Goal: Task Accomplishment & Management: Manage account settings

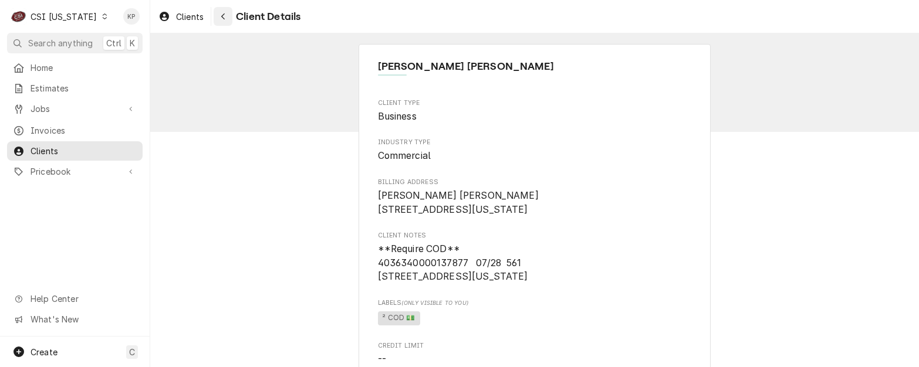
drag, startPoint x: 190, startPoint y: 12, endPoint x: 224, endPoint y: 12, distance: 34.6
click at [190, 12] on span "Clients" at bounding box center [190, 17] width 28 height 12
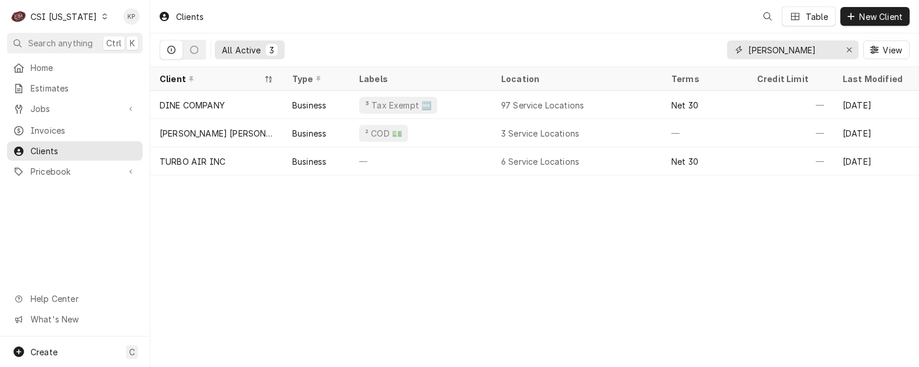
click at [845, 49] on div "Erase input" at bounding box center [849, 50] width 12 height 12
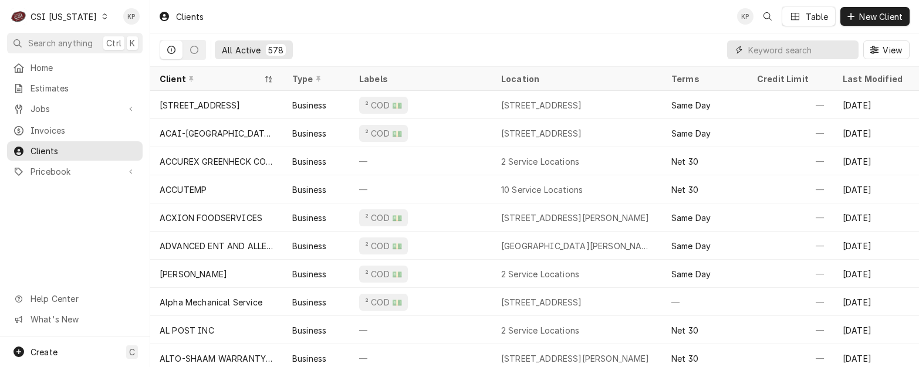
click at [847, 49] on input "Dynamic Content Wrapper" at bounding box center [800, 49] width 104 height 19
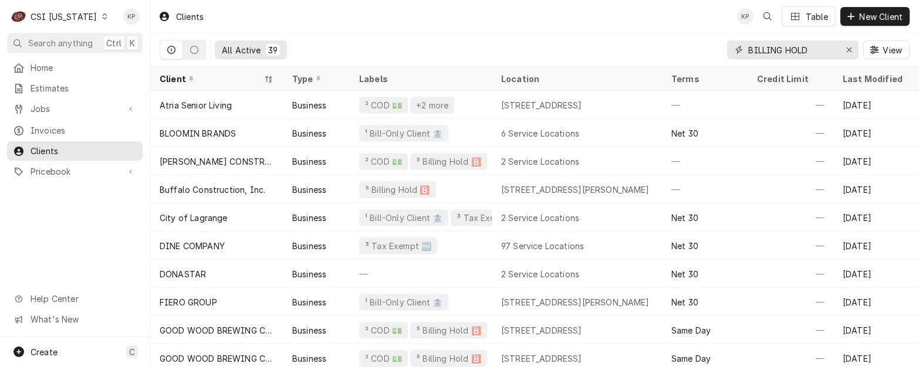
type input "BILLING HOLD"
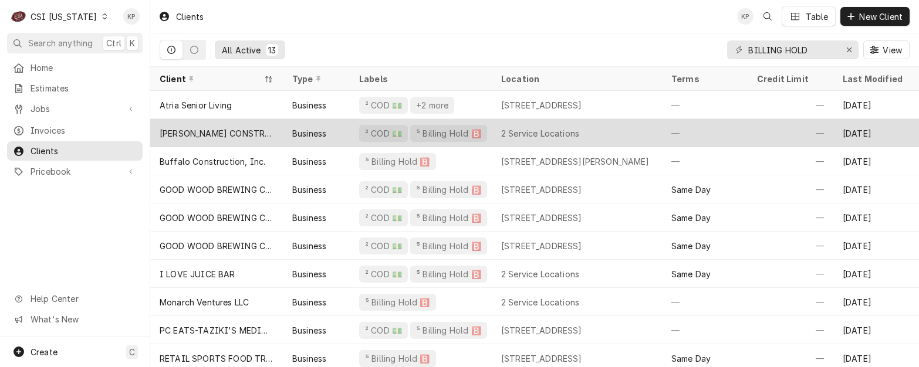
click at [220, 130] on div "BRETT CONSTRUCTION COMPANY" at bounding box center [217, 133] width 114 height 12
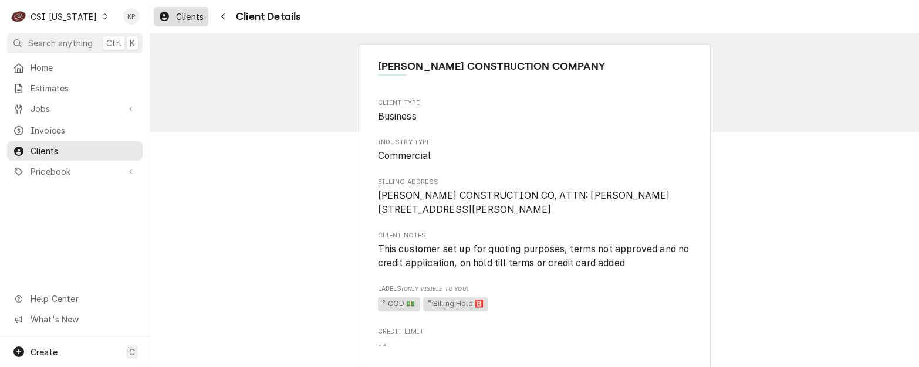
click at [179, 10] on div "Clients" at bounding box center [181, 16] width 50 height 15
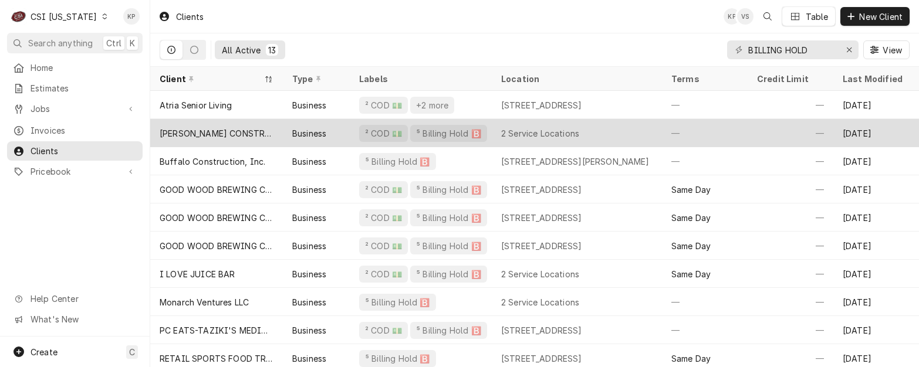
click at [851, 131] on div "Sep 10" at bounding box center [876, 133] width 86 height 28
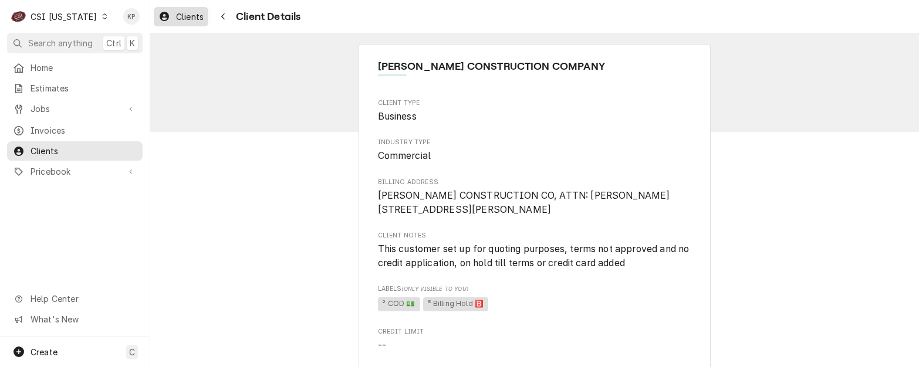
drag, startPoint x: 185, startPoint y: 16, endPoint x: 192, endPoint y: 21, distance: 8.2
click at [185, 16] on span "Clients" at bounding box center [190, 17] width 28 height 12
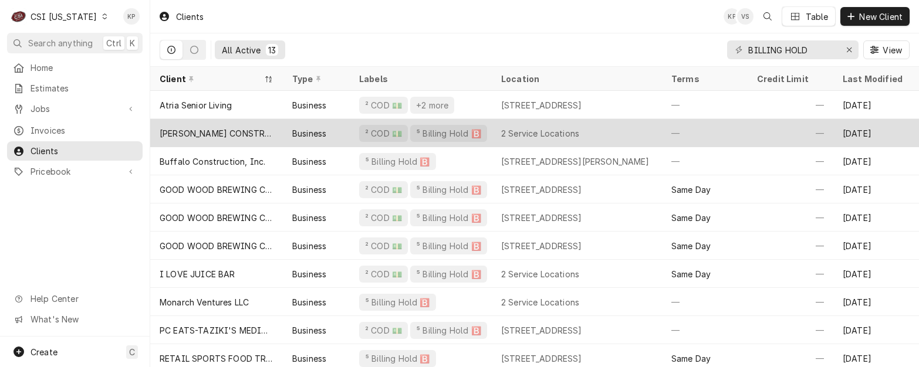
click at [220, 130] on div "[PERSON_NAME] CONSTRUCTION COMPANY" at bounding box center [217, 133] width 114 height 12
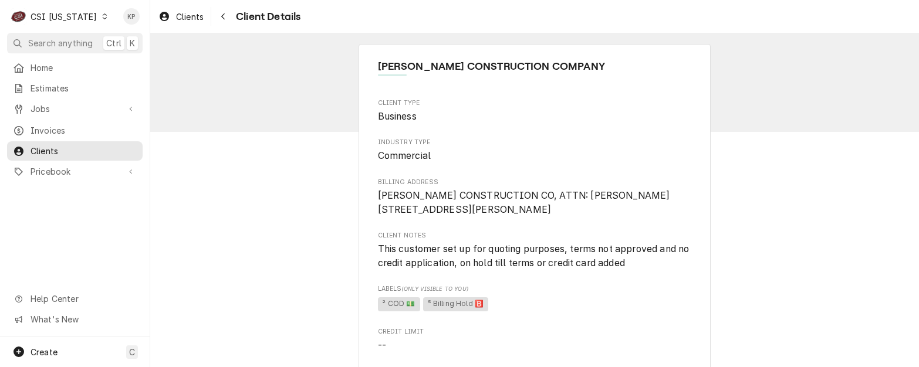
click at [64, 18] on div "CSI Kentucky" at bounding box center [64, 17] width 66 height 12
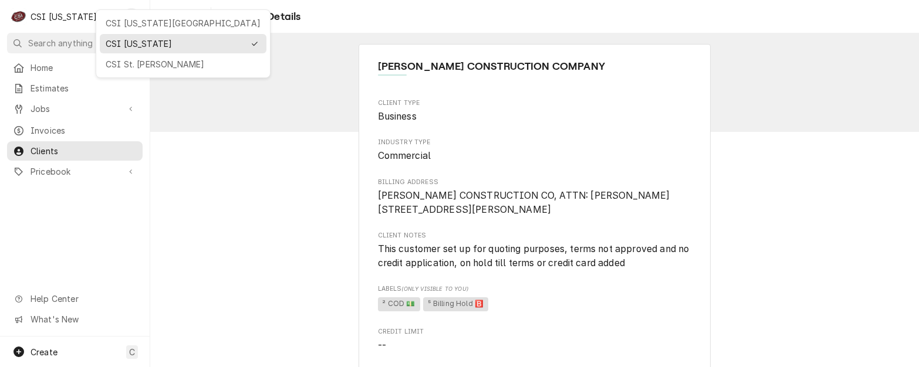
click at [240, 231] on html "C CSI Kentucky KP Search anything Ctrl K Home Estimates Jobs Jobs Job Series In…" at bounding box center [459, 183] width 919 height 367
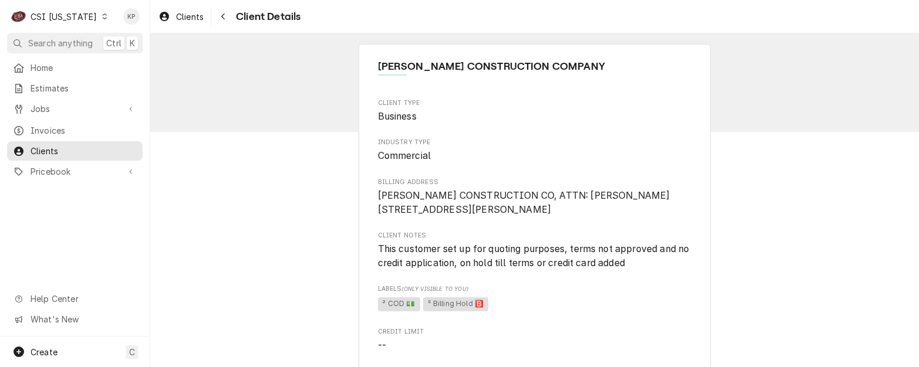
click at [102, 17] on icon "Dynamic Content Wrapper" at bounding box center [104, 16] width 5 height 6
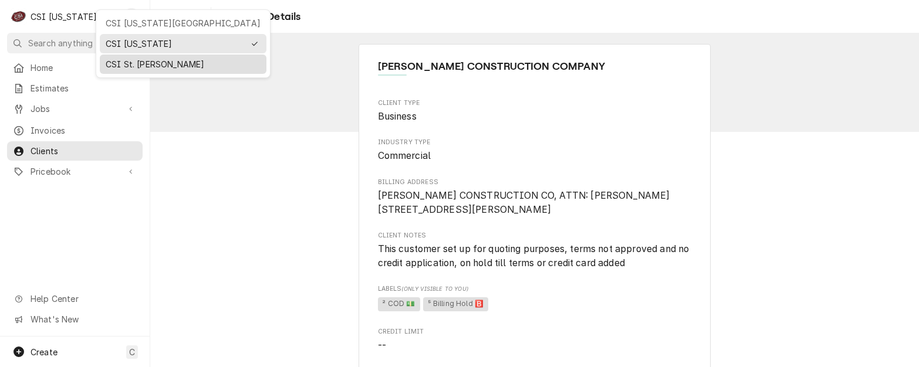
click at [117, 59] on div "CSI St. [PERSON_NAME]" at bounding box center [183, 64] width 155 height 12
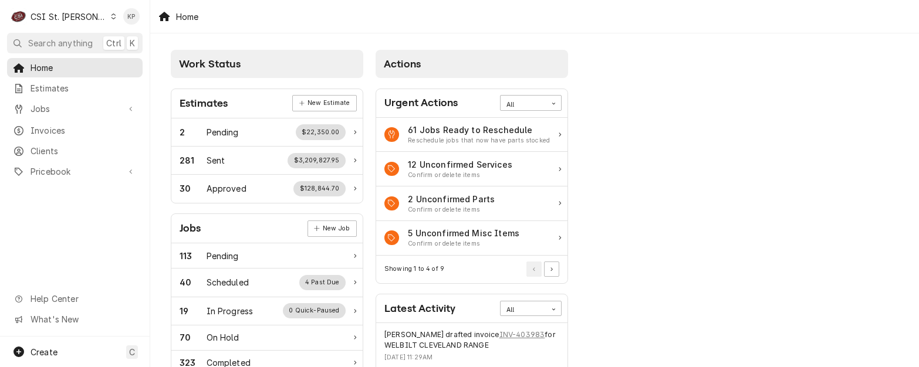
drag, startPoint x: 49, startPoint y: 124, endPoint x: 229, endPoint y: 71, distance: 187.2
click at [50, 124] on span "Invoices" at bounding box center [84, 130] width 106 height 12
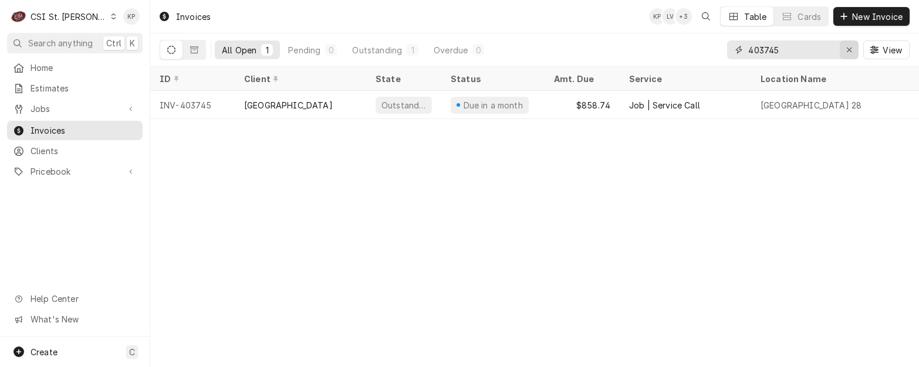
click at [853, 48] on div "Erase input" at bounding box center [849, 50] width 12 height 12
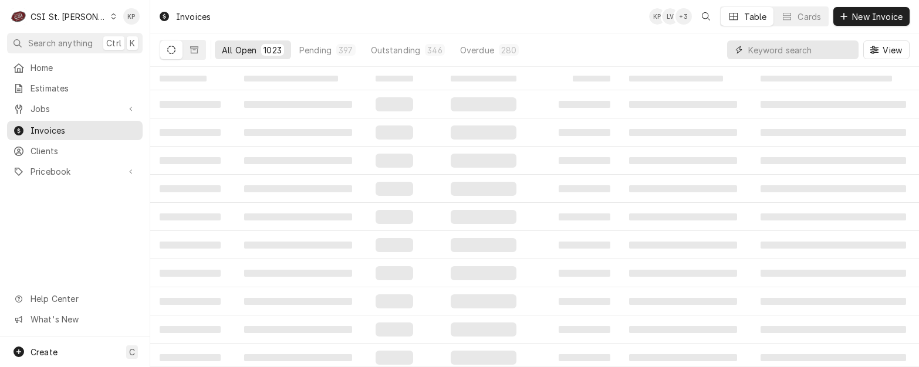
click at [779, 50] on input "Dynamic Content Wrapper" at bounding box center [800, 49] width 104 height 19
type input "H"
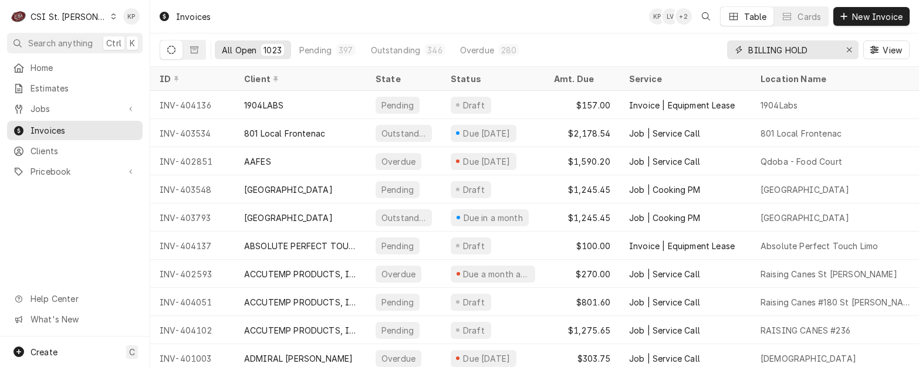
type input "BILLING HOLD"
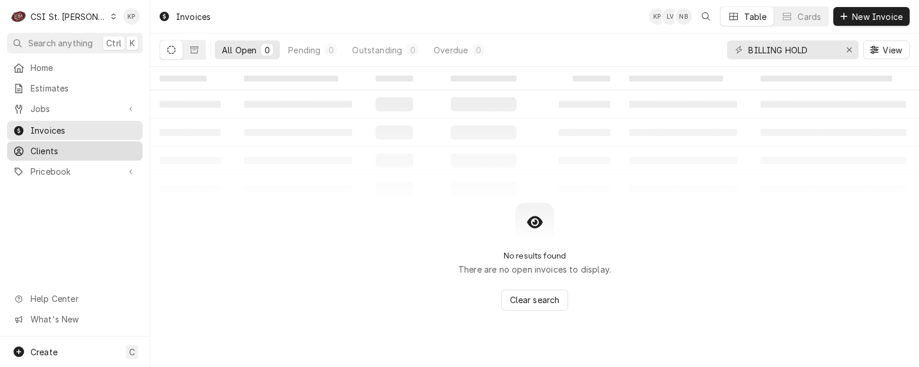
click at [58, 147] on span "Clients" at bounding box center [84, 151] width 106 height 12
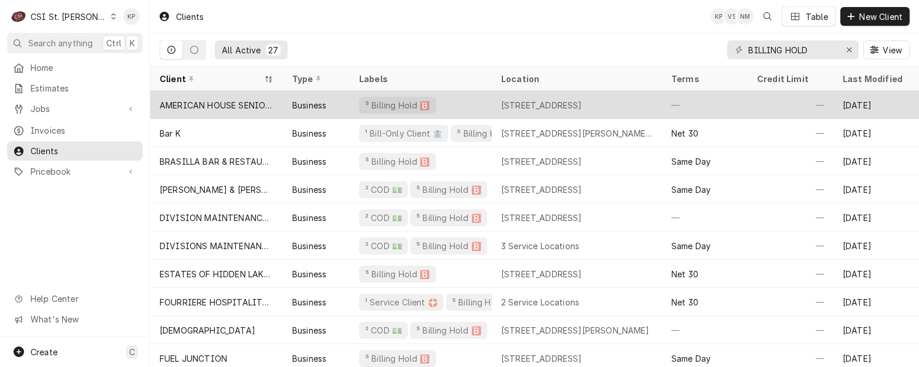
click at [242, 103] on div "AMERICAN HOUSE SENIOR LIVING" at bounding box center [217, 105] width 114 height 12
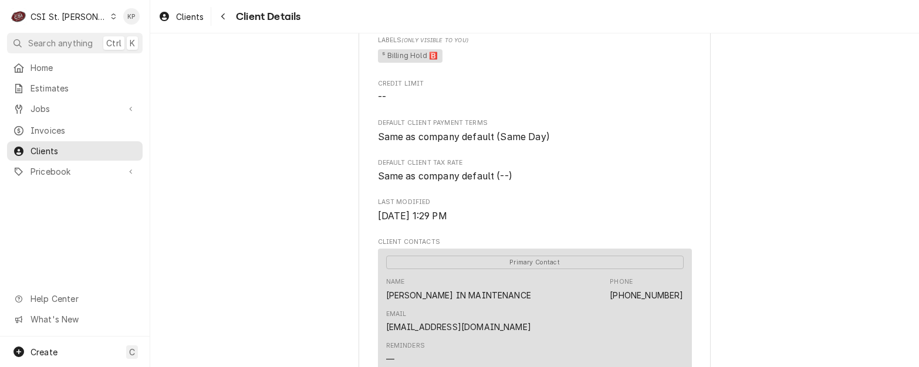
scroll to position [550, 0]
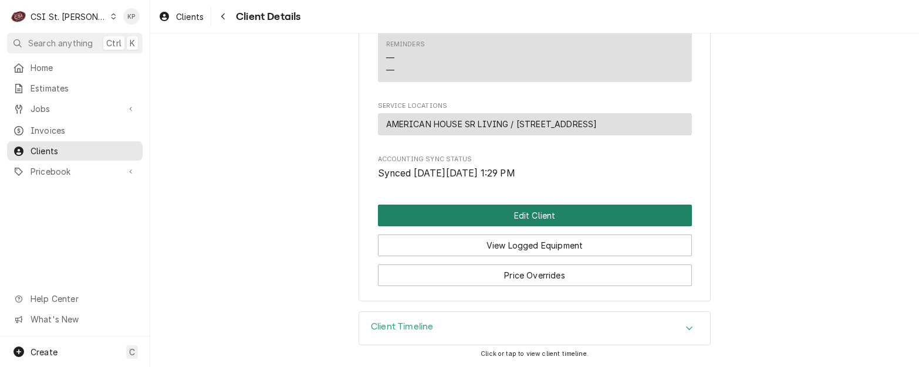
click at [484, 210] on button "Edit Client" at bounding box center [535, 216] width 314 height 22
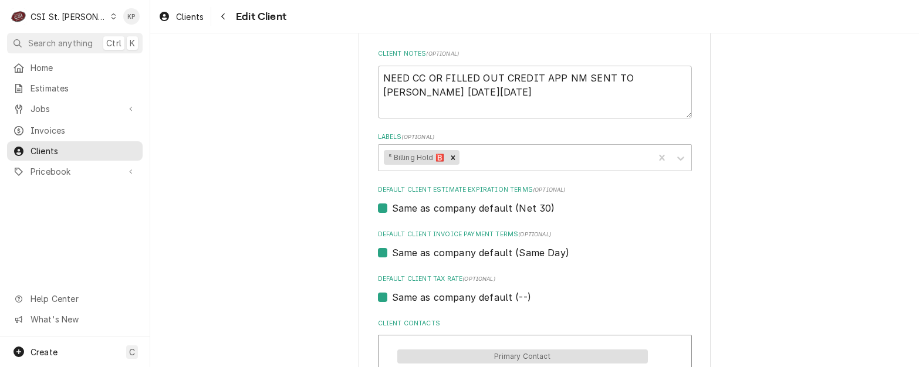
scroll to position [528, 0]
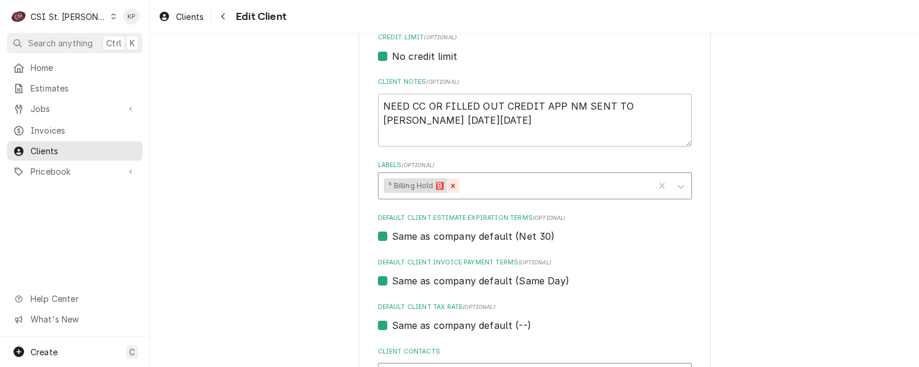
click at [449, 183] on icon "Remove ⁵ Billing Hold 🅱️" at bounding box center [453, 186] width 8 height 8
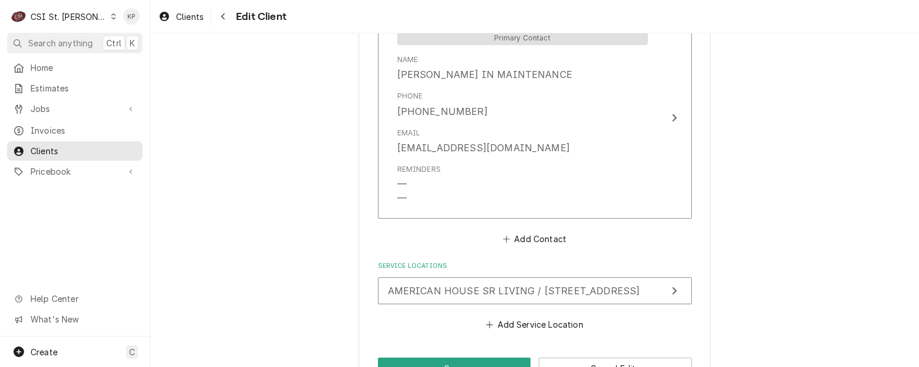
scroll to position [927, 0]
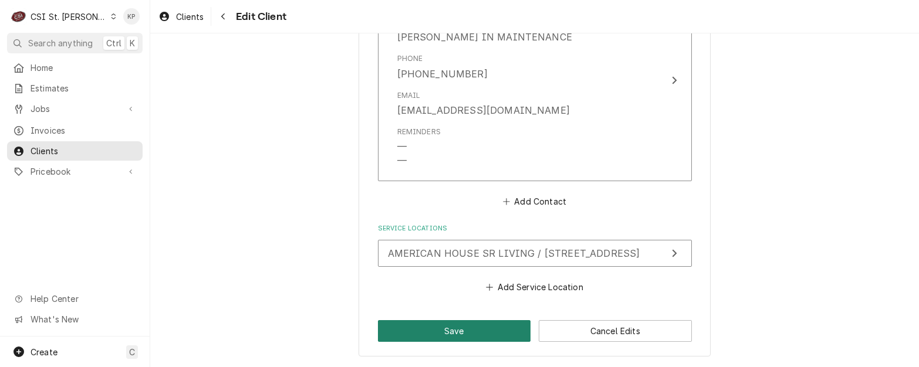
click at [455, 326] on button "Save" at bounding box center [454, 331] width 153 height 22
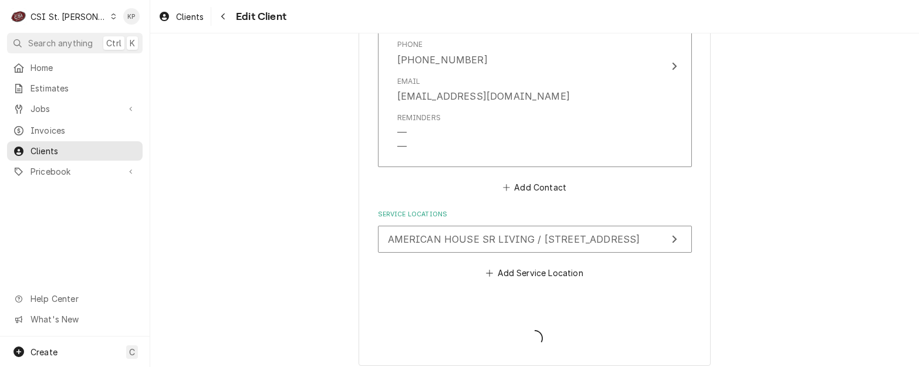
type textarea "x"
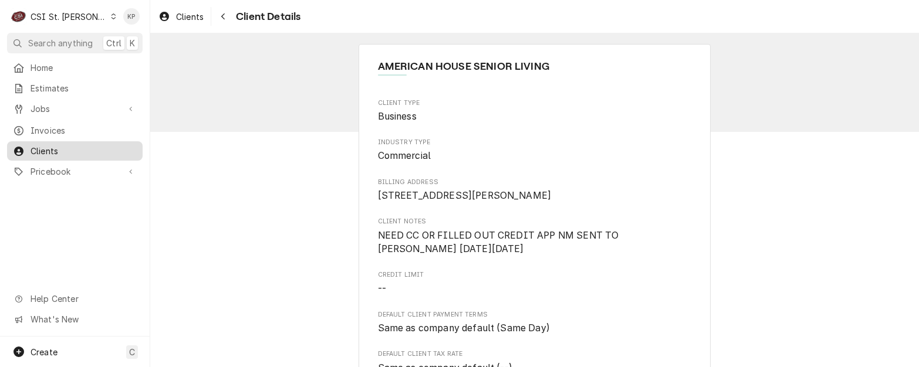
click at [43, 151] on span "Clients" at bounding box center [84, 151] width 106 height 12
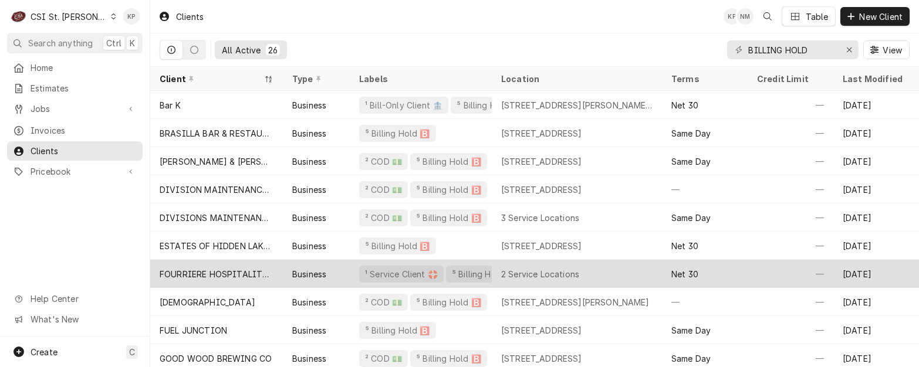
click at [246, 269] on div "FOURRIERE HOSPITALITY GROUP" at bounding box center [217, 274] width 114 height 12
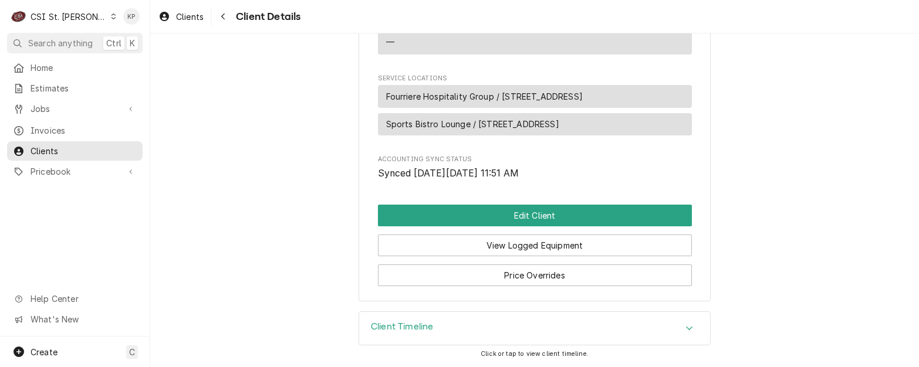
scroll to position [570, 0]
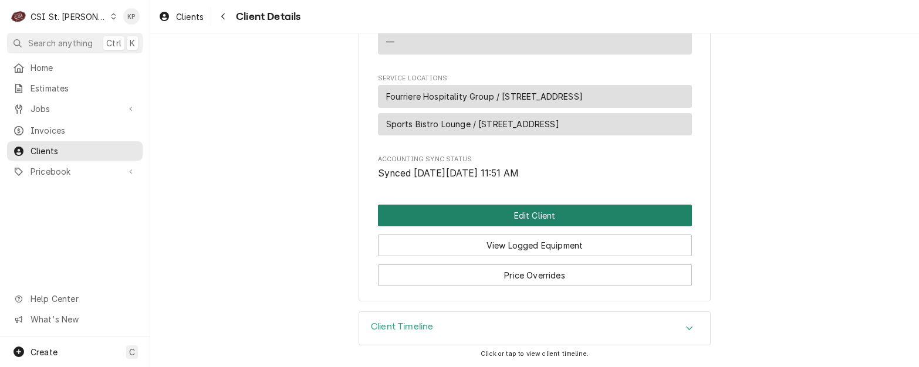
click at [484, 214] on button "Edit Client" at bounding box center [535, 216] width 314 height 22
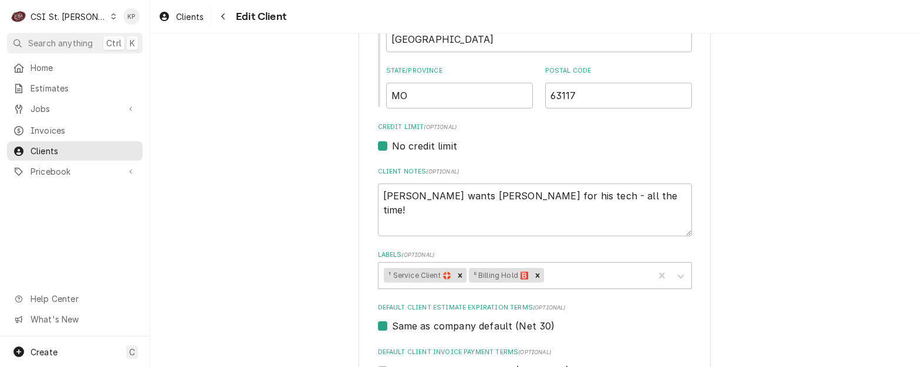
scroll to position [411, 0]
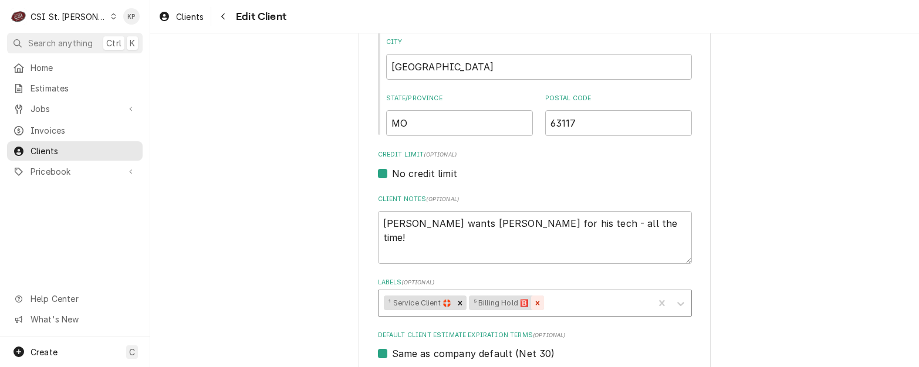
click at [536, 303] on icon "Remove ⁵ Billing Hold 🅱️" at bounding box center [538, 303] width 4 height 4
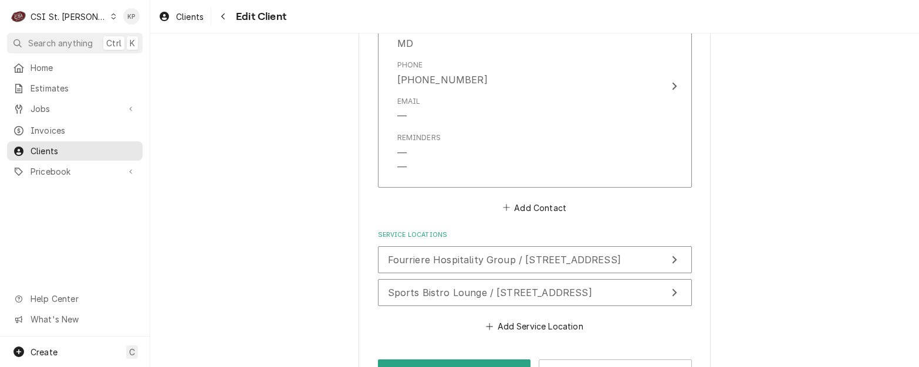
scroll to position [978, 0]
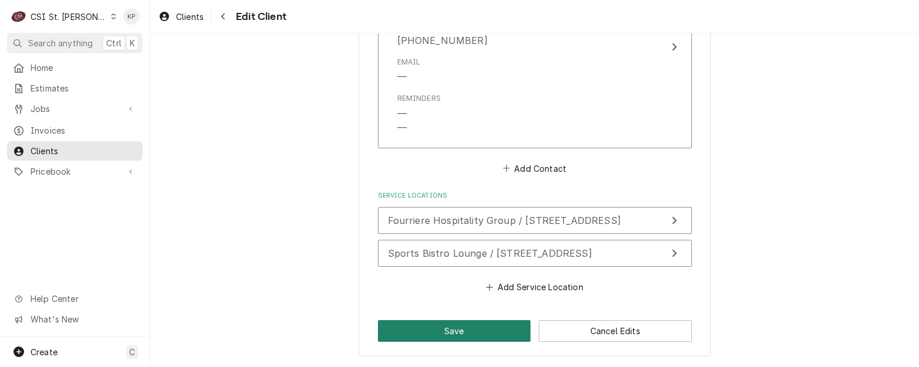
click at [484, 333] on button "Save" at bounding box center [454, 331] width 153 height 22
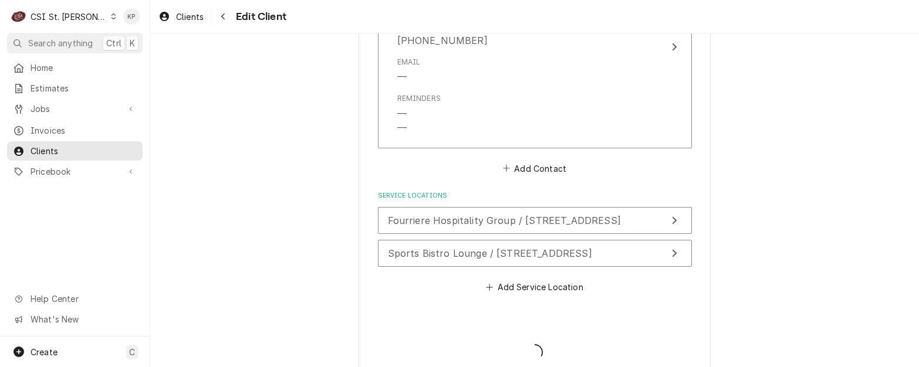
type textarea "x"
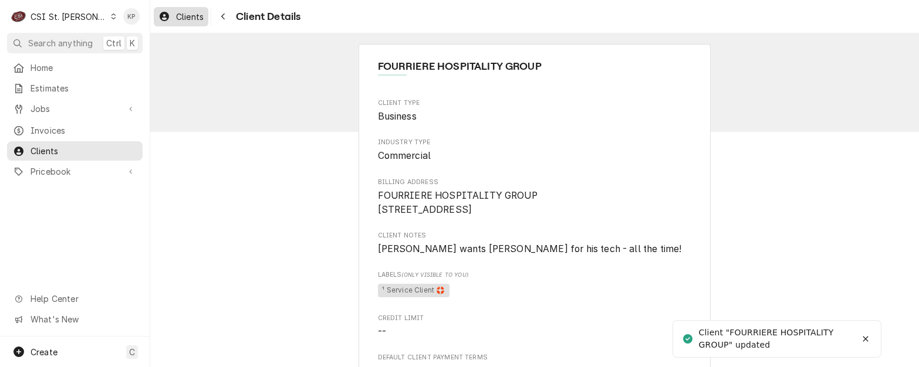
click at [192, 21] on span "Clients" at bounding box center [190, 17] width 28 height 12
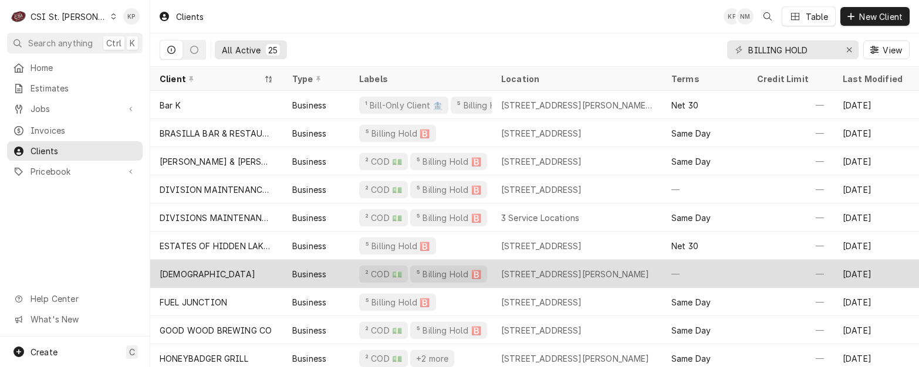
click at [266, 269] on div "FRESH CHURCH" at bounding box center [216, 274] width 133 height 28
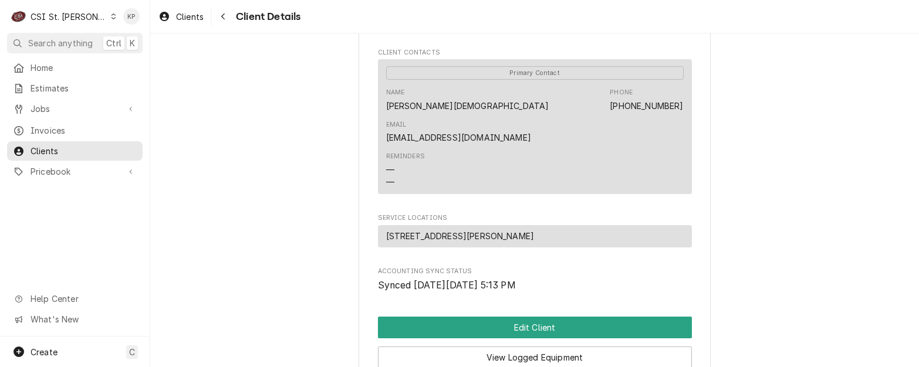
scroll to position [518, 0]
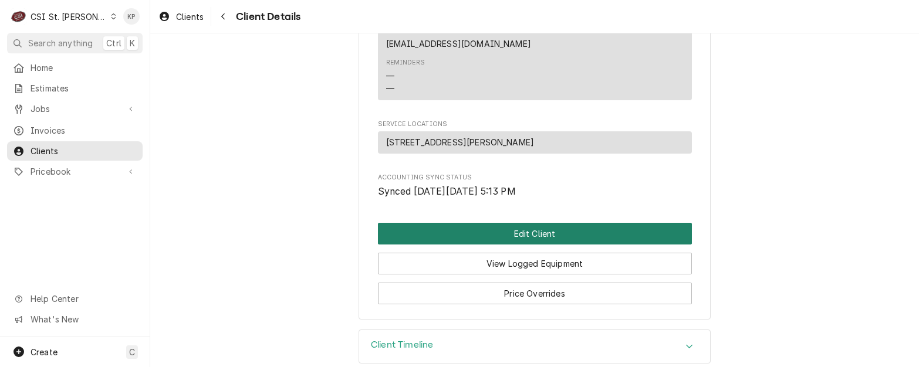
click at [527, 223] on button "Edit Client" at bounding box center [535, 234] width 314 height 22
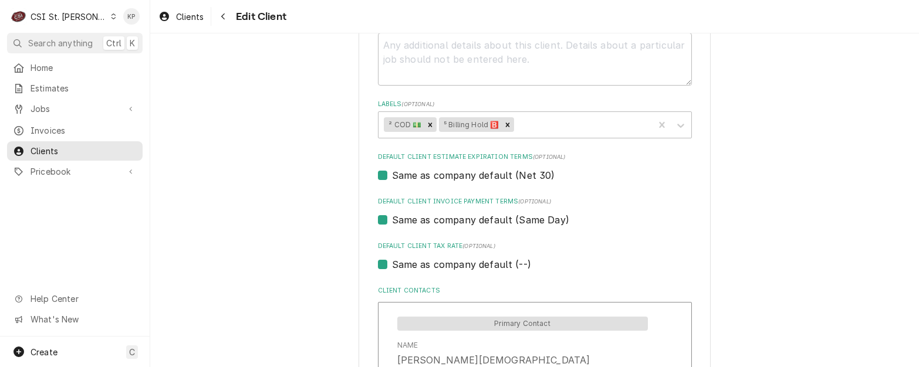
scroll to position [560, 0]
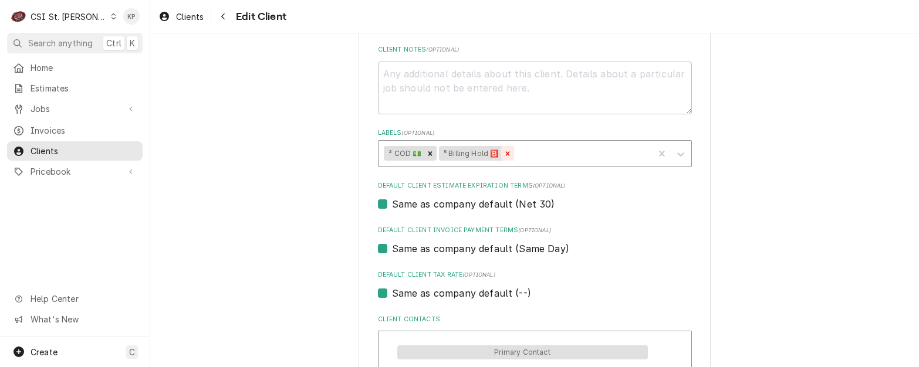
click at [506, 154] on icon "Remove ⁵ Billing Hold 🅱️" at bounding box center [508, 153] width 4 height 4
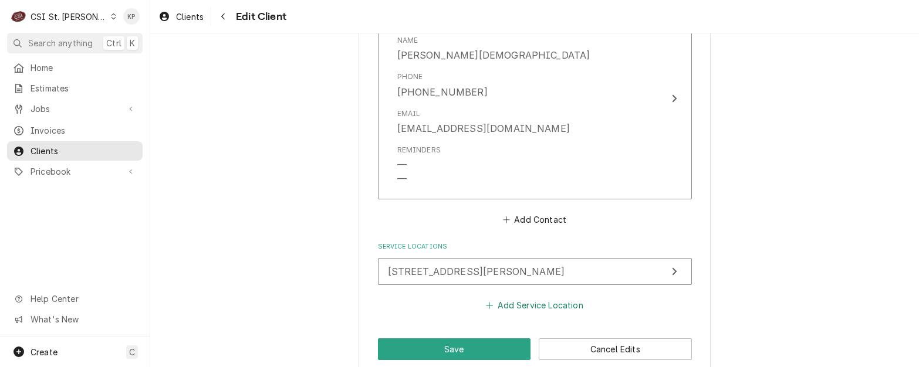
scroll to position [912, 0]
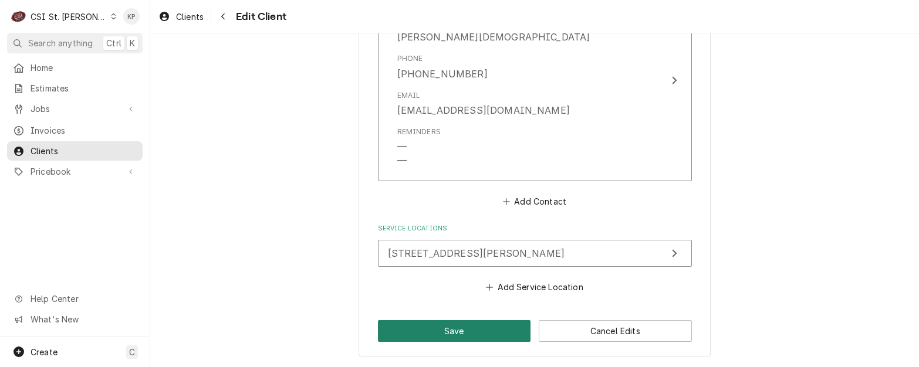
click at [426, 334] on button "Save" at bounding box center [454, 331] width 153 height 22
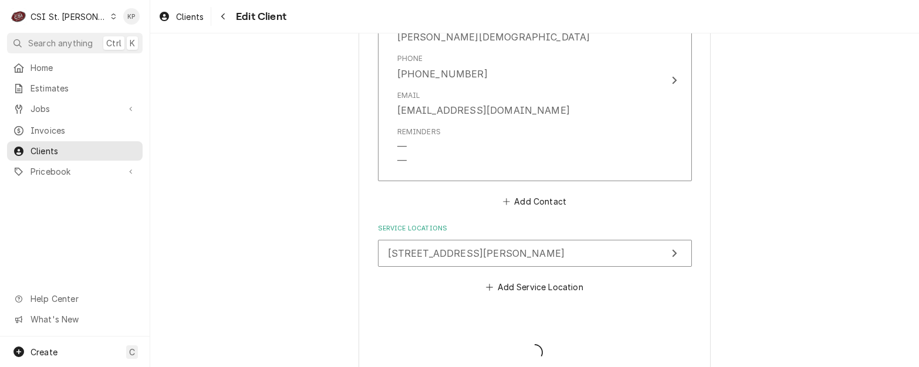
type textarea "x"
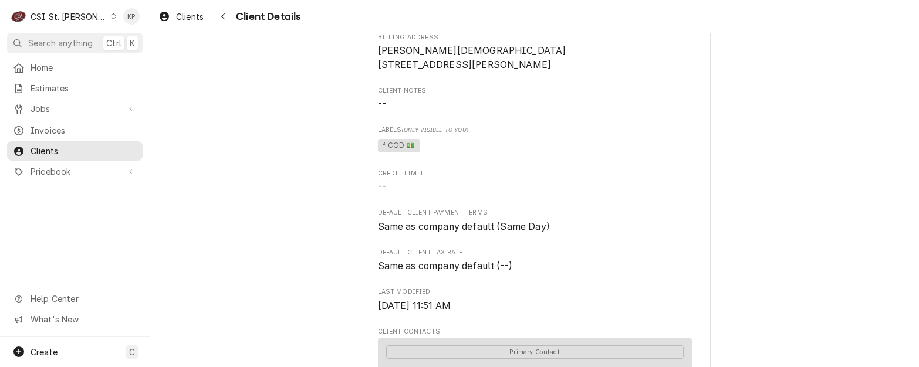
scroll to position [176, 0]
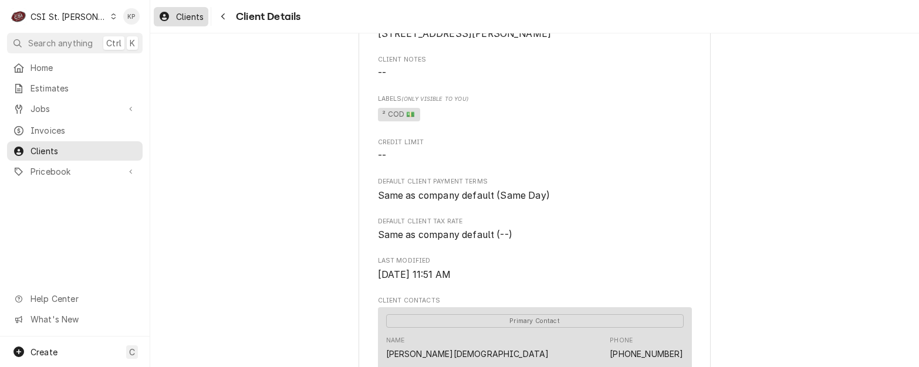
click at [180, 8] on link "Clients" at bounding box center [181, 16] width 55 height 19
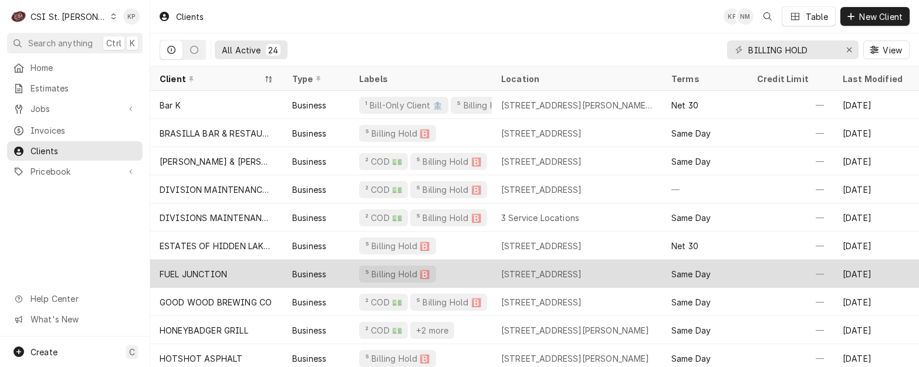
click at [234, 273] on div "FUEL JUNCTION" at bounding box center [216, 274] width 133 height 28
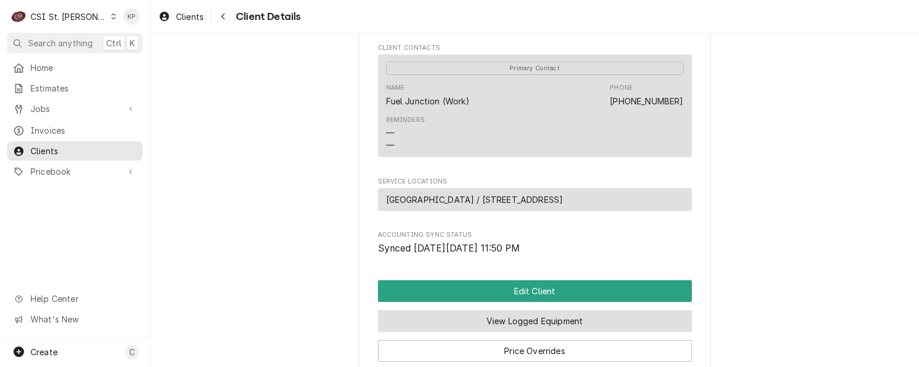
scroll to position [560, 0]
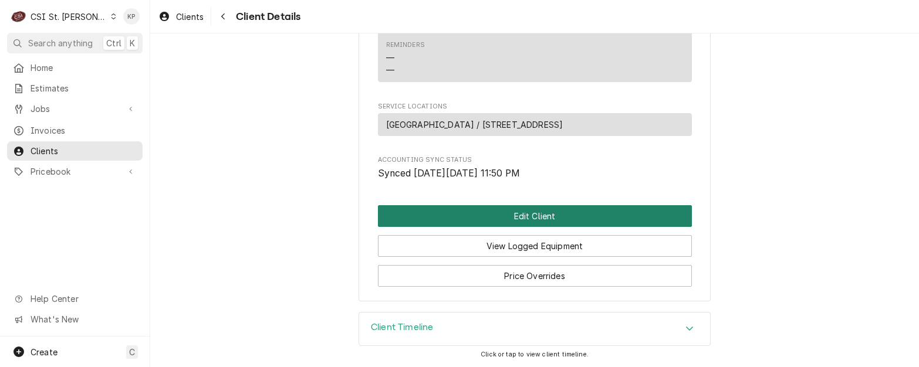
click at [507, 214] on button "Edit Client" at bounding box center [535, 216] width 314 height 22
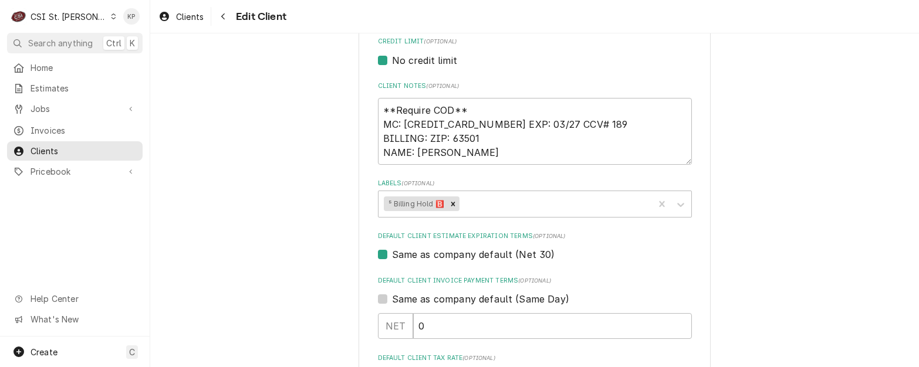
scroll to position [528, 0]
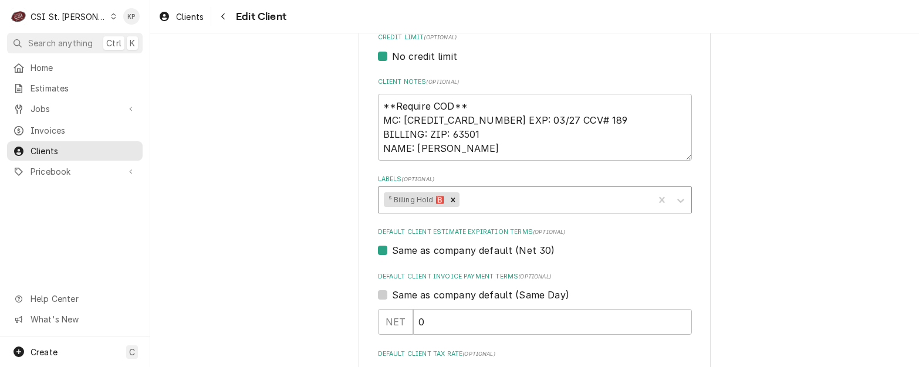
click at [451, 199] on icon "Remove ⁵ Billing Hold 🅱️" at bounding box center [453, 200] width 8 height 8
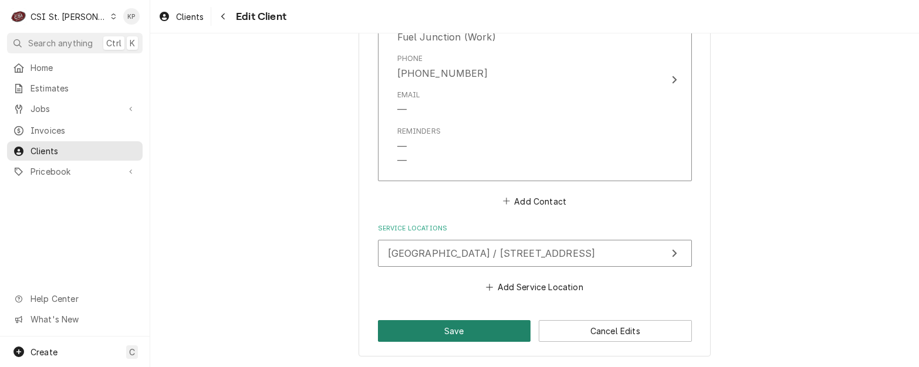
click at [438, 326] on button "Save" at bounding box center [454, 331] width 153 height 22
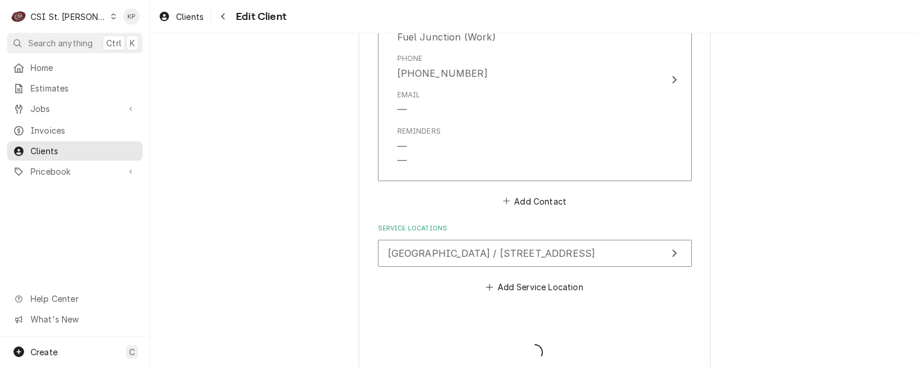
type textarea "x"
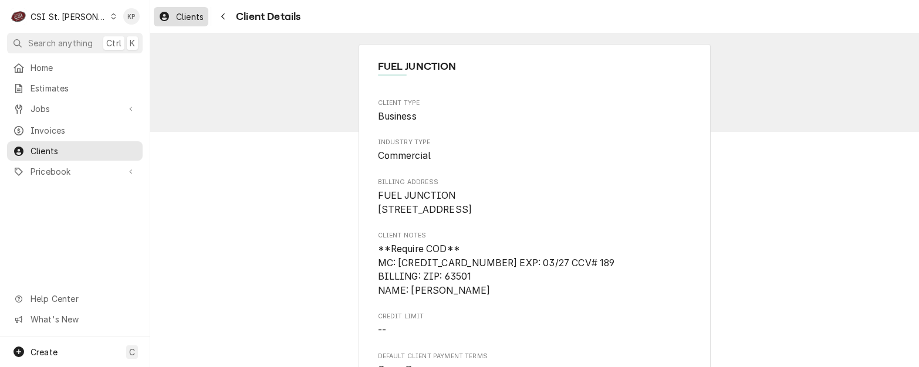
click at [192, 15] on span "Clients" at bounding box center [190, 17] width 28 height 12
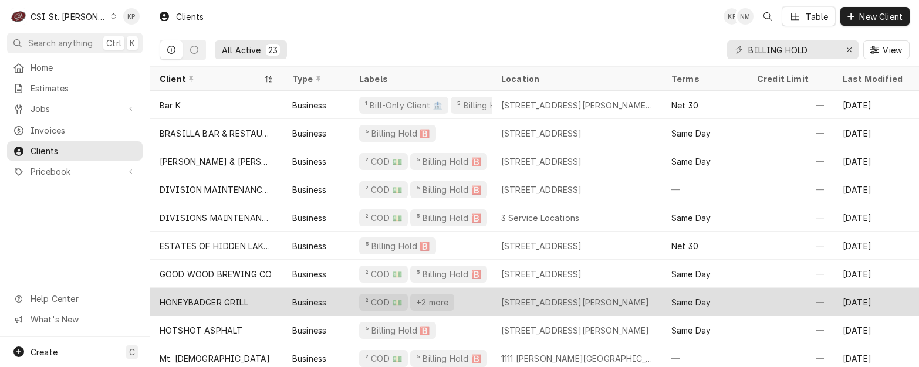
click at [237, 299] on div "HONEYBADGER GRILL" at bounding box center [204, 302] width 89 height 12
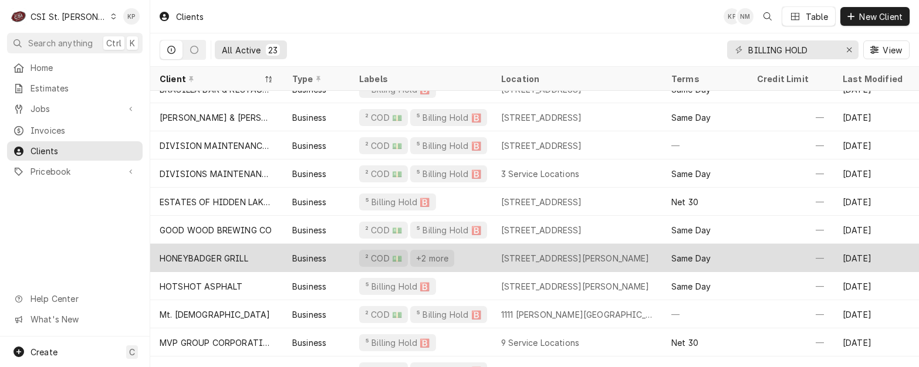
scroll to position [69, 0]
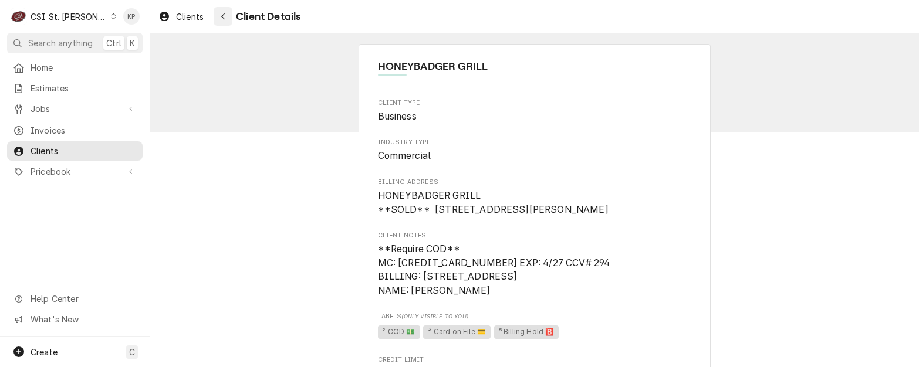
drag, startPoint x: 193, startPoint y: 16, endPoint x: 226, endPoint y: 23, distance: 33.5
click at [193, 16] on span "Clients" at bounding box center [190, 17] width 28 height 12
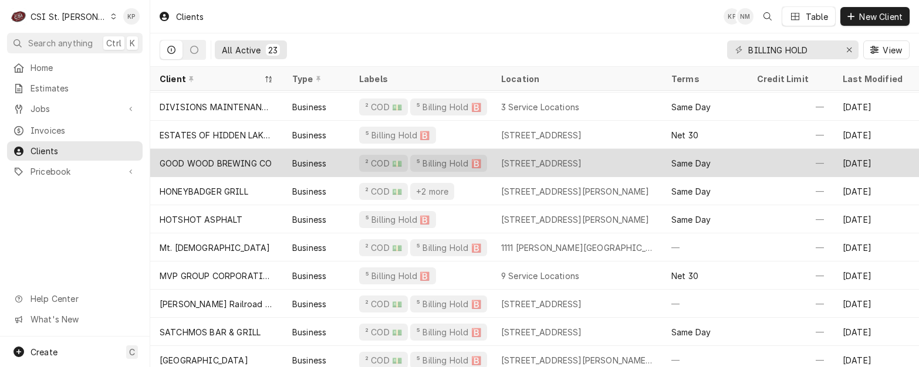
scroll to position [117, 0]
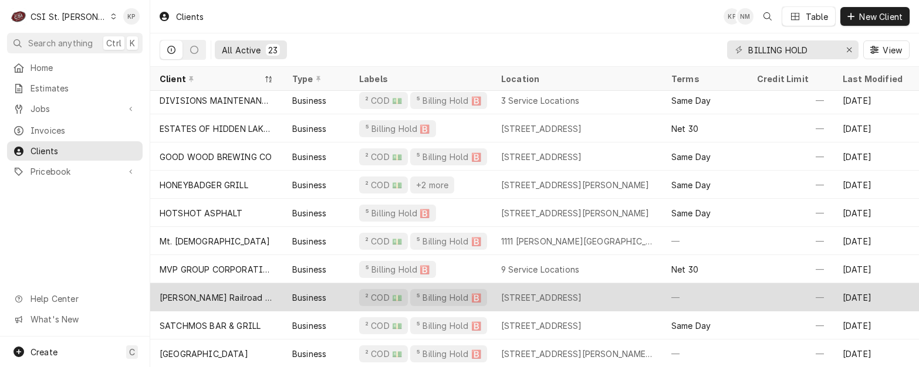
click at [247, 296] on div "[PERSON_NAME] Railroad Services" at bounding box center [217, 298] width 114 height 12
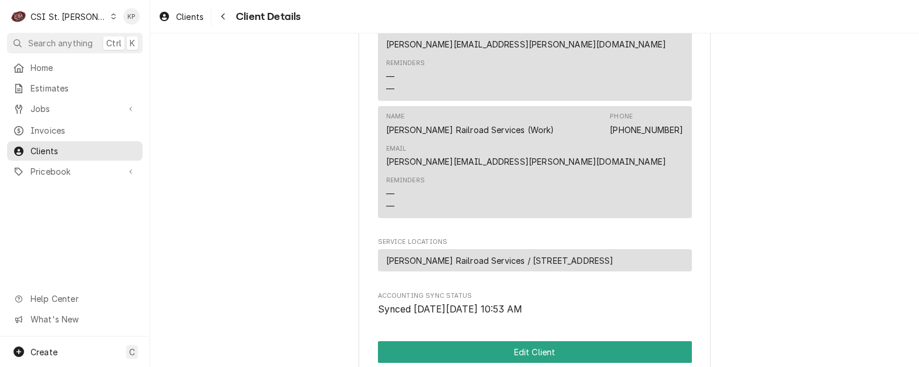
scroll to position [822, 0]
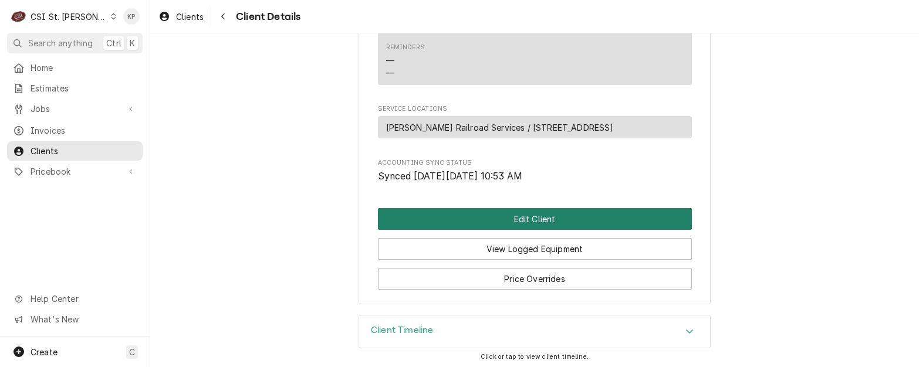
click at [501, 230] on button "Edit Client" at bounding box center [535, 219] width 314 height 22
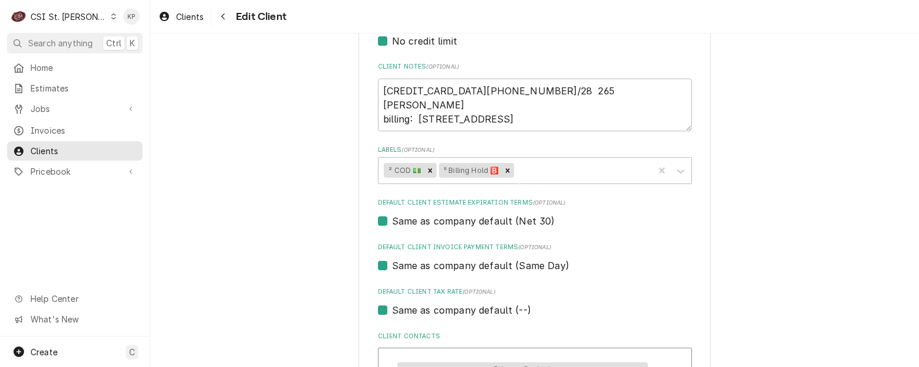
scroll to position [528, 0]
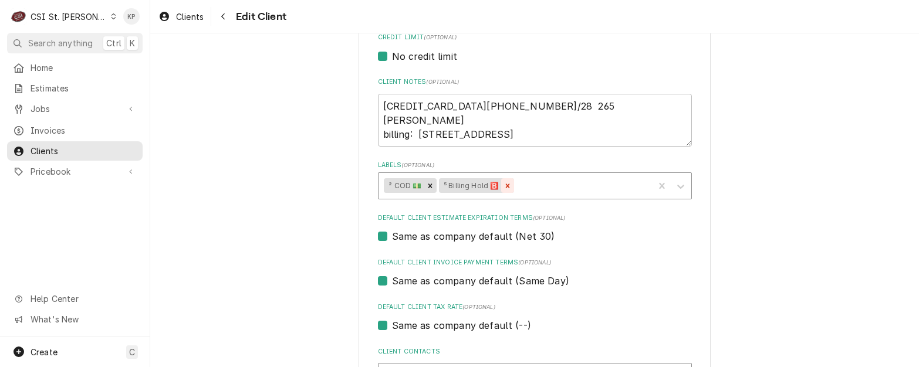
click at [504, 188] on icon "Remove ⁵ Billing Hold 🅱️" at bounding box center [507, 186] width 8 height 8
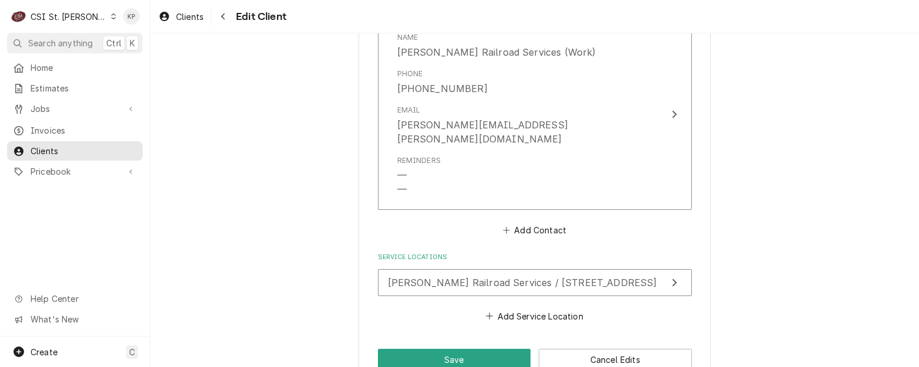
scroll to position [1463, 0]
click at [476, 349] on button "Save" at bounding box center [454, 360] width 153 height 22
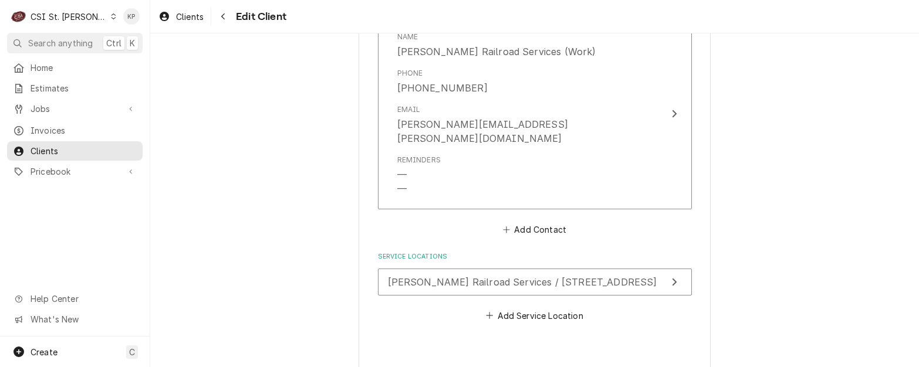
type textarea "x"
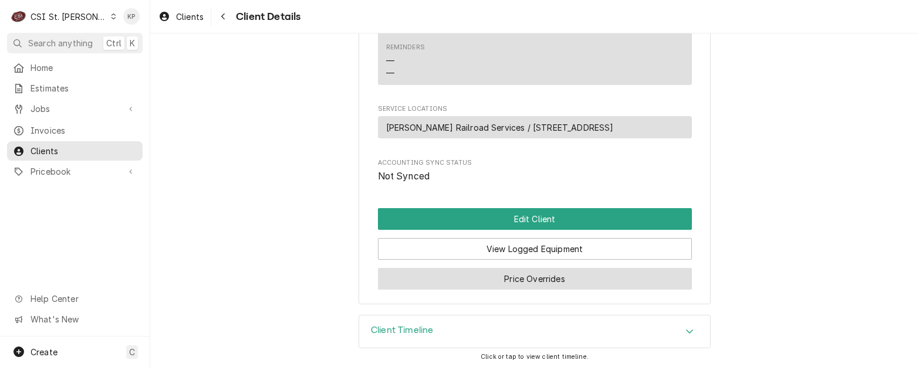
scroll to position [852, 0]
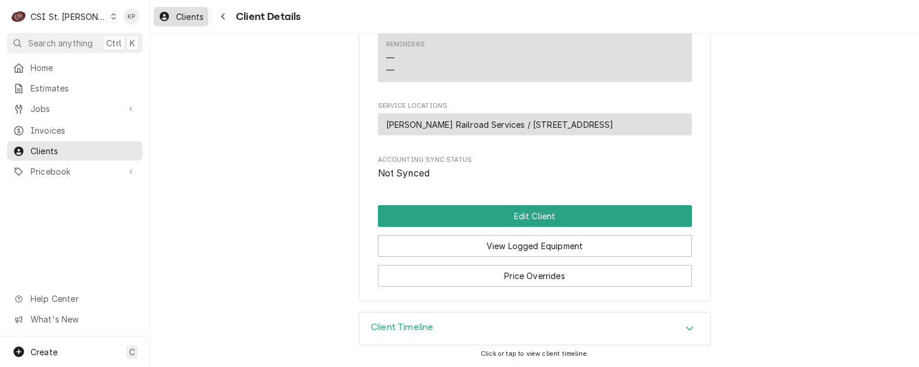
click at [183, 15] on span "Clients" at bounding box center [190, 17] width 28 height 12
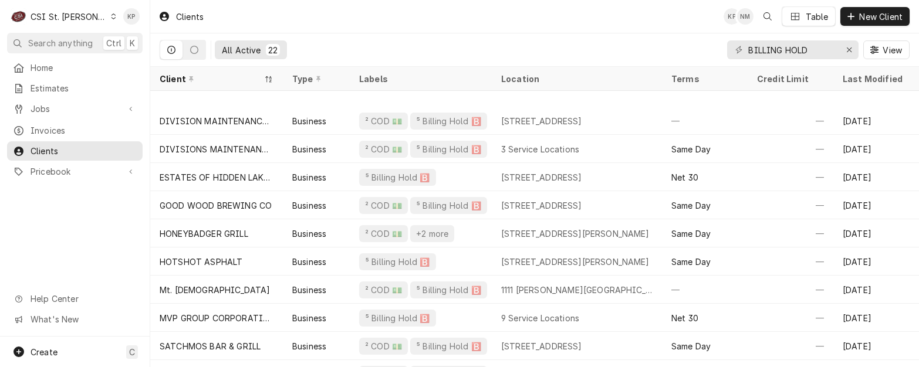
scroll to position [127, 0]
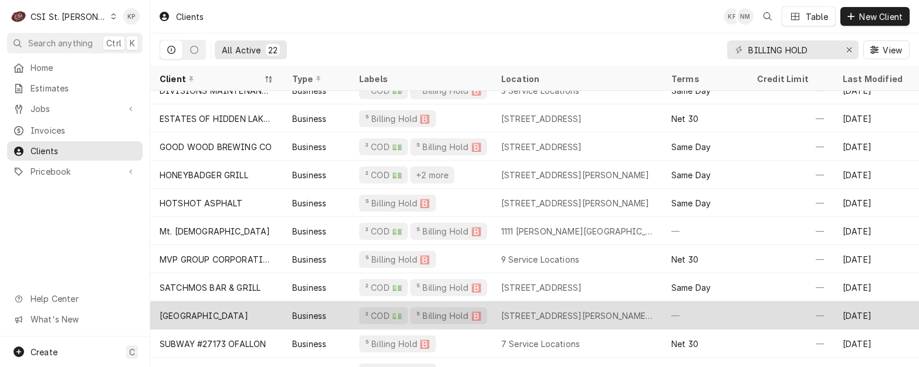
click at [209, 310] on div "[GEOGRAPHIC_DATA]" at bounding box center [204, 316] width 89 height 12
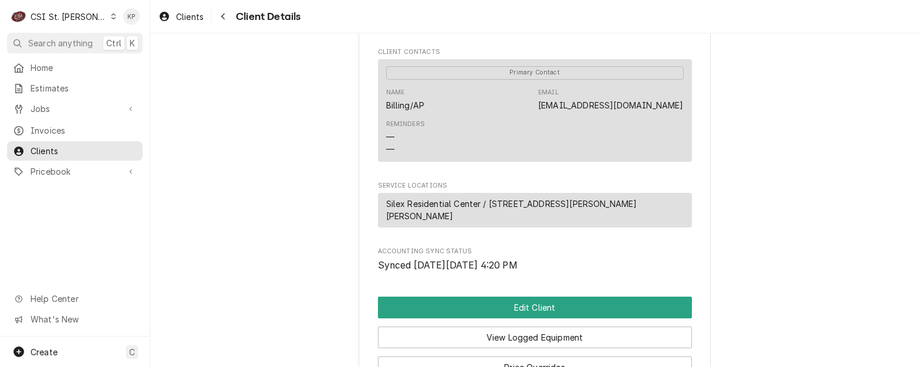
scroll to position [469, 0]
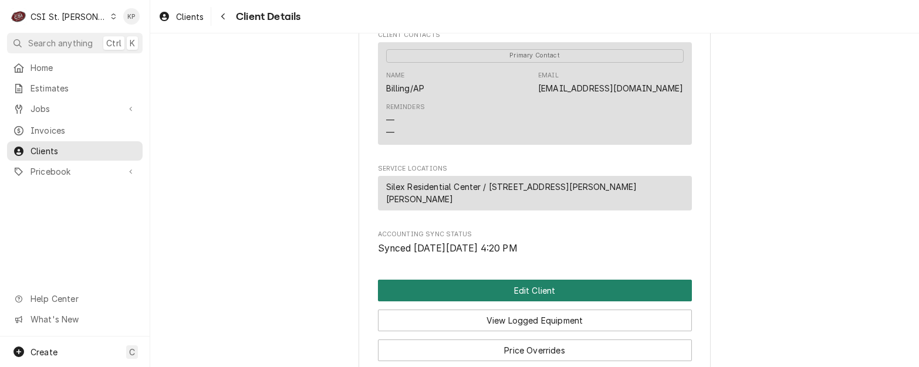
click at [516, 290] on button "Edit Client" at bounding box center [535, 291] width 314 height 22
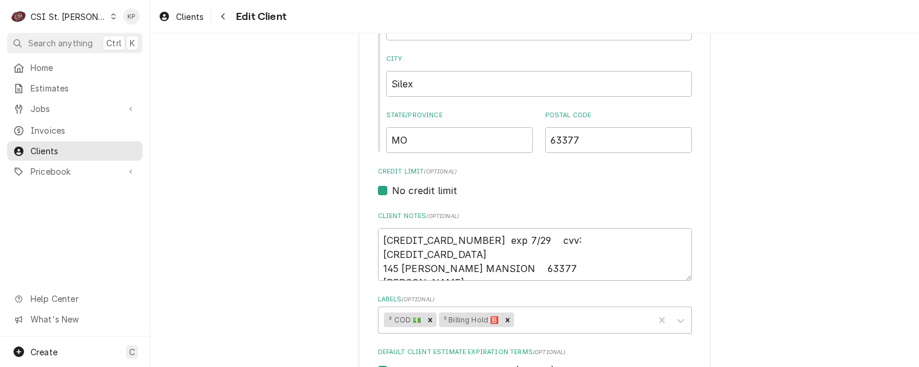
scroll to position [528, 0]
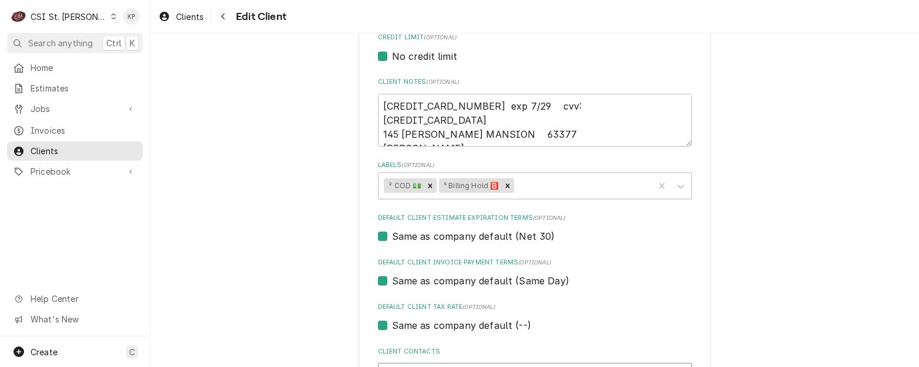
click at [505, 183] on icon "Remove ⁵ Billing Hold 🅱️" at bounding box center [507, 186] width 8 height 8
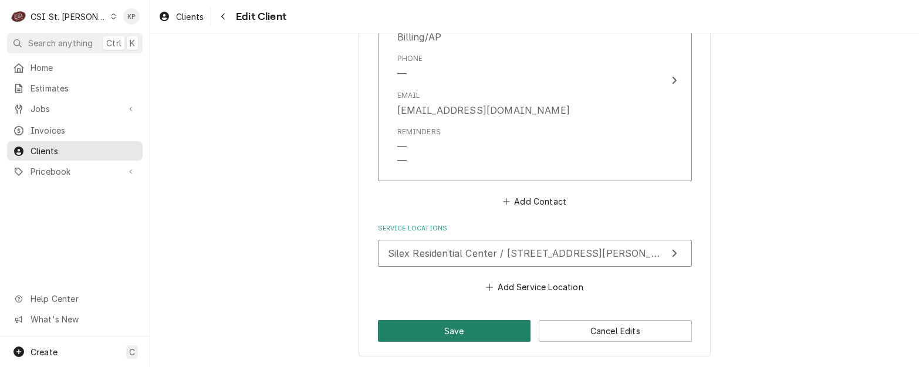
click at [461, 324] on button "Save" at bounding box center [454, 331] width 153 height 22
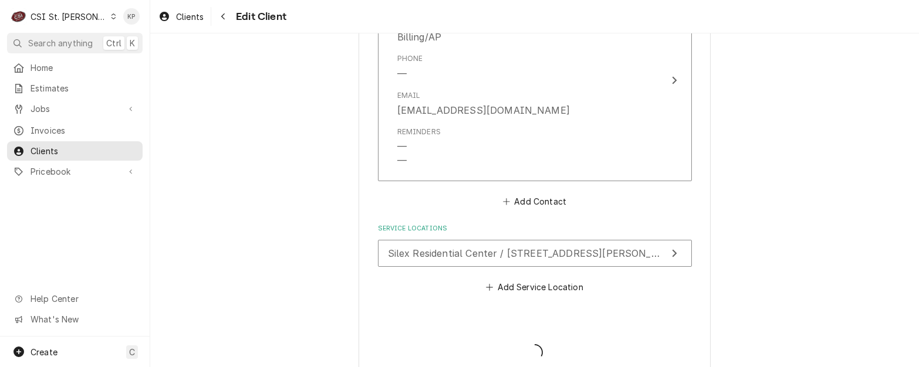
type textarea "x"
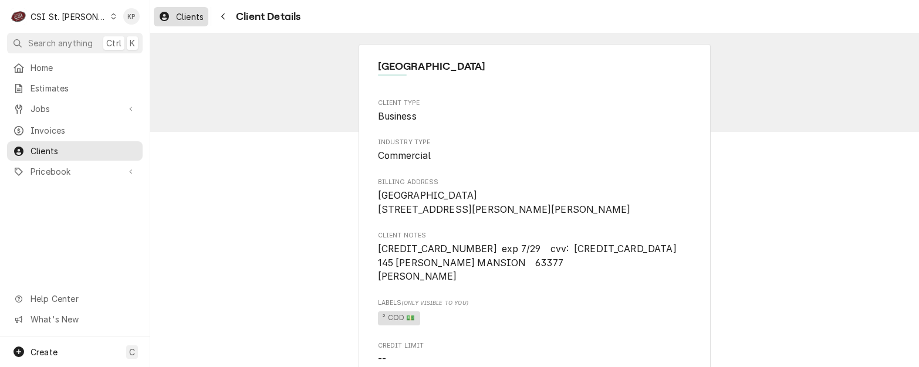
click at [194, 15] on span "Clients" at bounding box center [190, 17] width 28 height 12
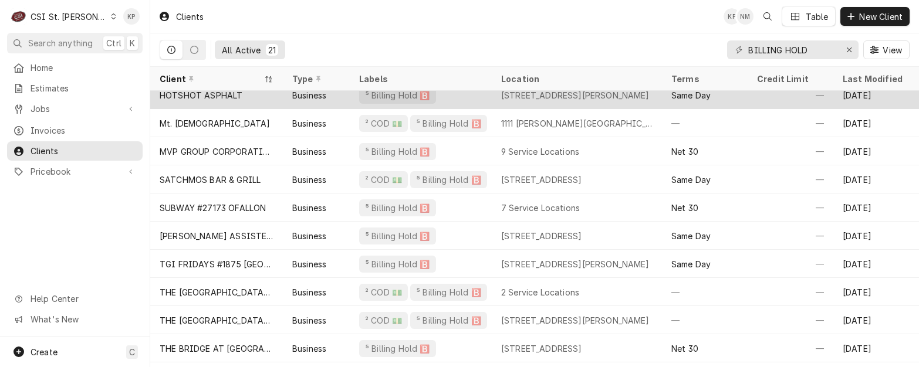
scroll to position [238, 0]
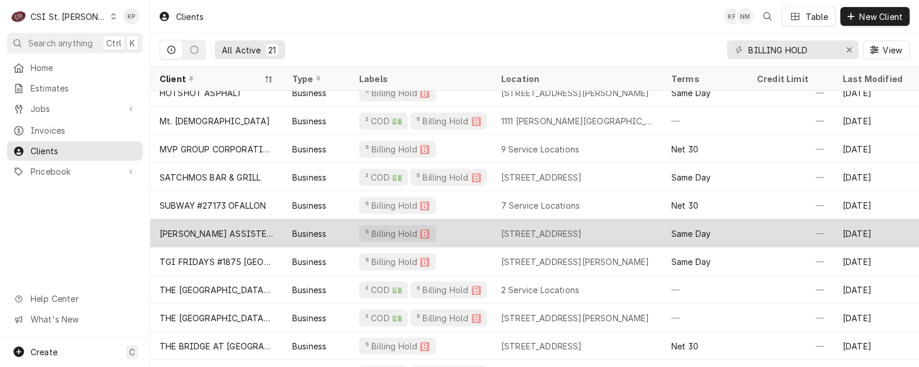
click at [255, 228] on div "SUN TERRA ASSISTED LIVING" at bounding box center [217, 234] width 114 height 12
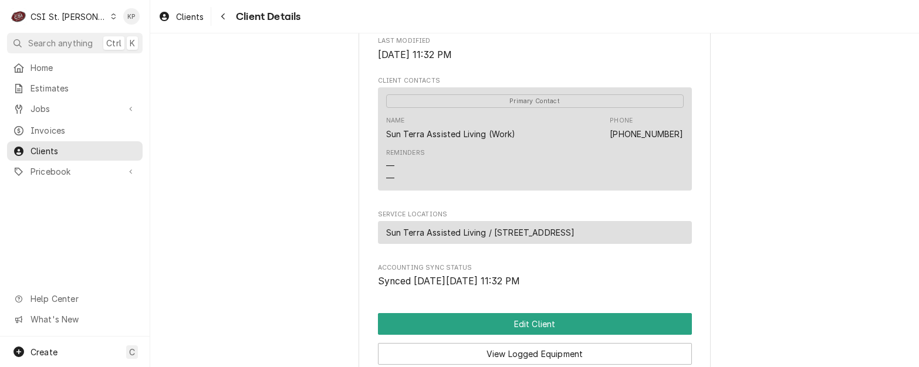
scroll to position [411, 0]
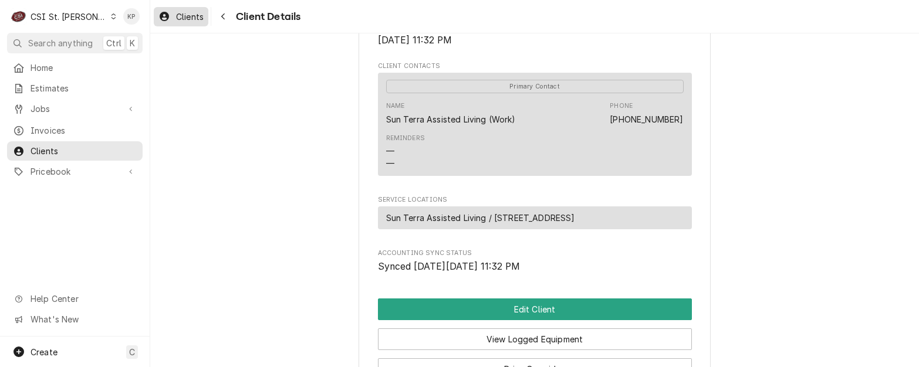
click at [180, 18] on span "Clients" at bounding box center [190, 17] width 28 height 12
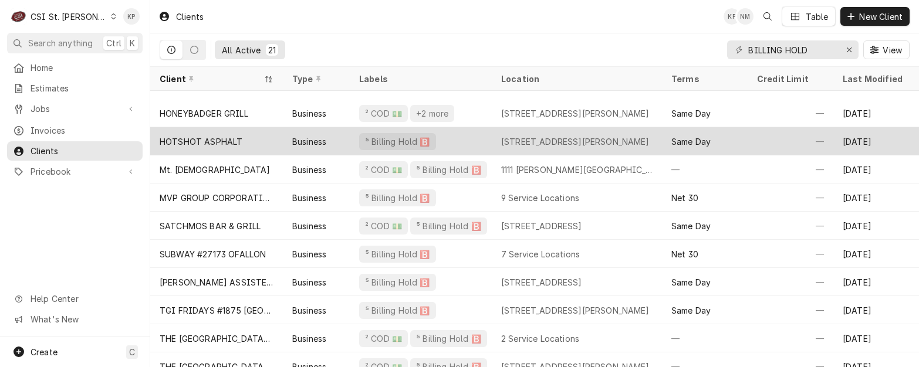
scroll to position [240, 0]
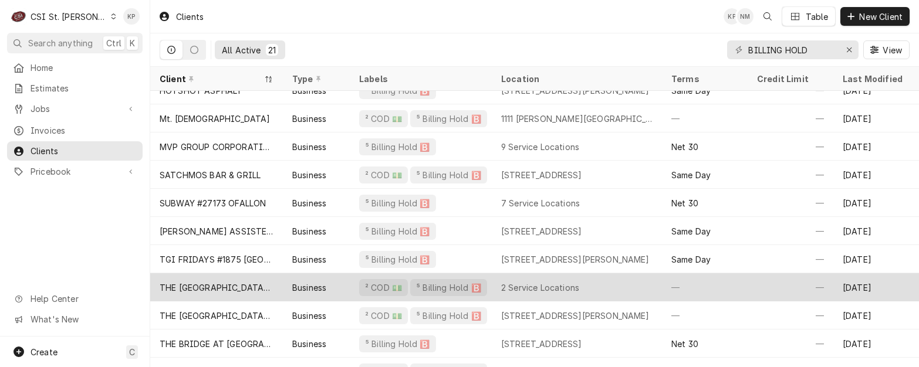
click at [219, 285] on div "THE [GEOGRAPHIC_DATA][PERSON_NAME]" at bounding box center [217, 288] width 114 height 12
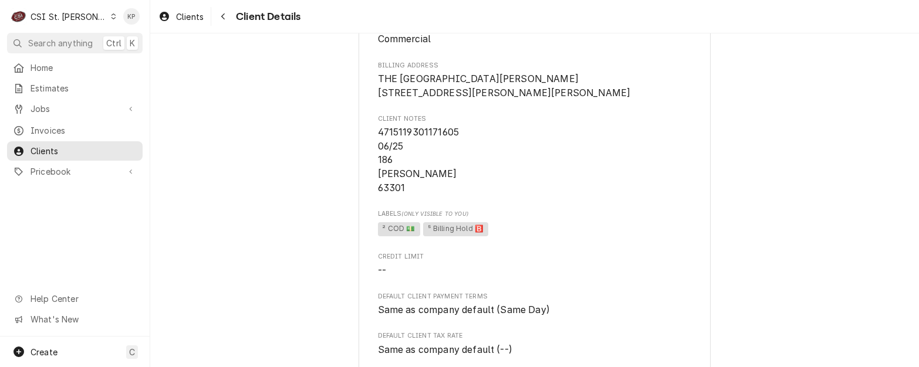
scroll to position [117, 0]
click at [187, 15] on span "Clients" at bounding box center [190, 17] width 28 height 12
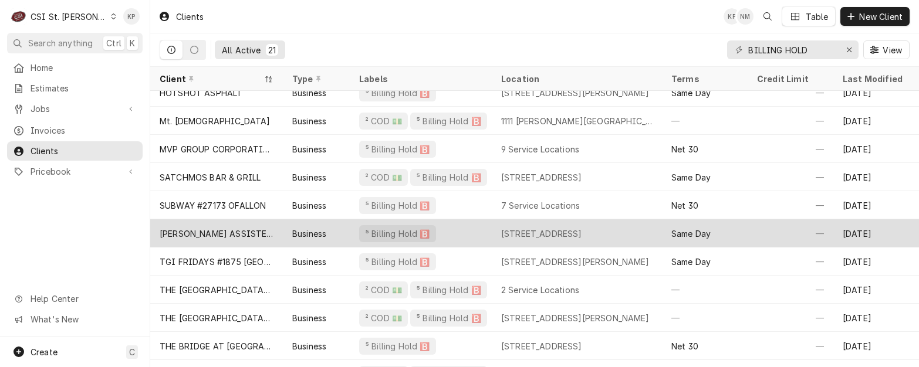
scroll to position [322, 0]
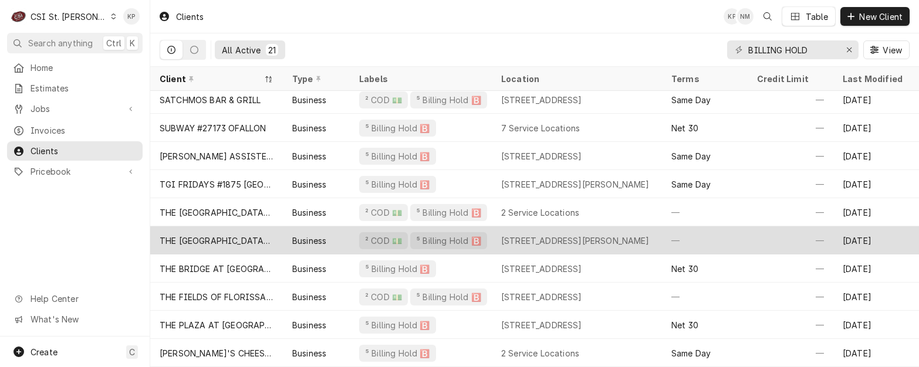
click at [201, 235] on div "THE [GEOGRAPHIC_DATA][PERSON_NAME]" at bounding box center [217, 241] width 114 height 12
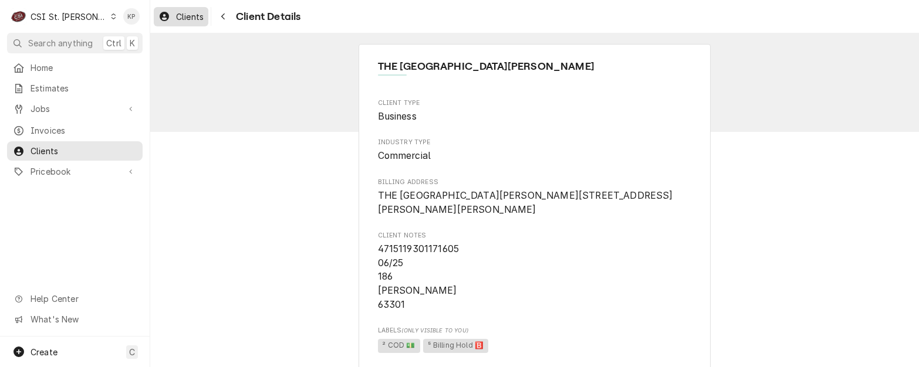
click at [188, 21] on span "Clients" at bounding box center [190, 17] width 28 height 12
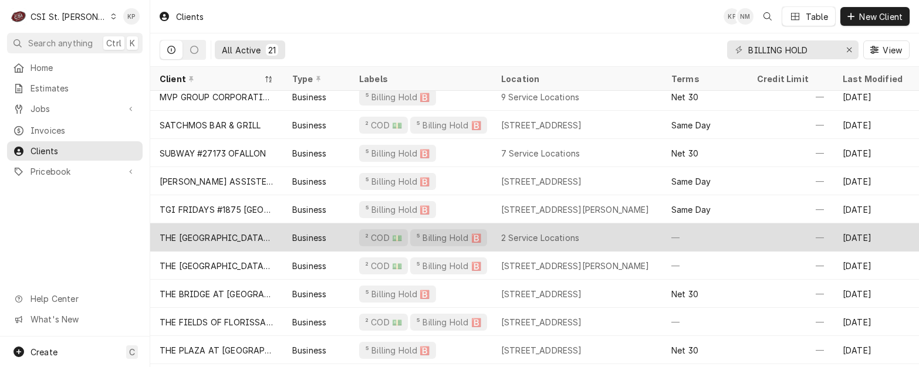
scroll to position [294, 0]
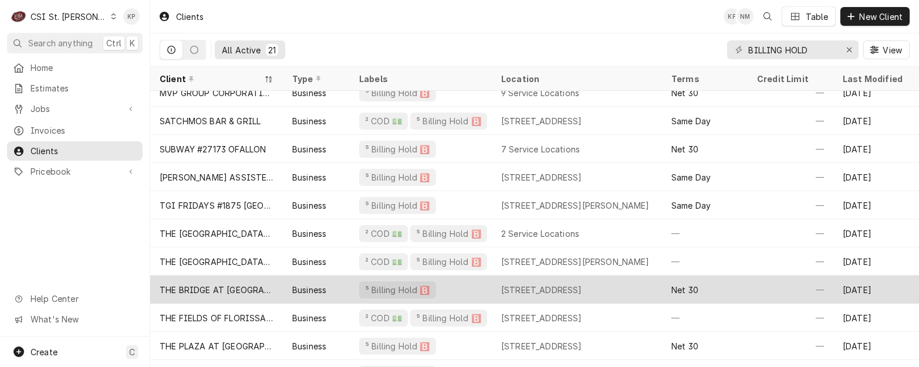
click at [217, 290] on div "THE BRIDGE AT [GEOGRAPHIC_DATA]" at bounding box center [217, 290] width 114 height 12
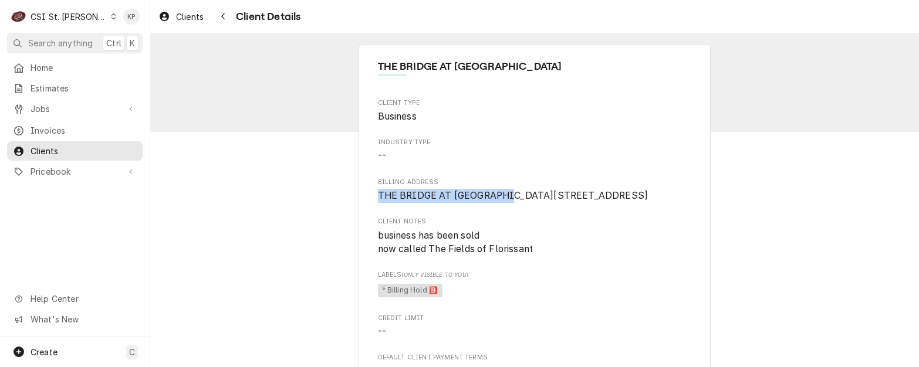
drag, startPoint x: 509, startPoint y: 193, endPoint x: 364, endPoint y: 194, distance: 145.5
drag, startPoint x: 364, startPoint y: 194, endPoint x: 407, endPoint y: 197, distance: 42.9
copy span "THE BRIDGE AT FLORISSANT"
click at [196, 16] on span "Clients" at bounding box center [190, 17] width 28 height 12
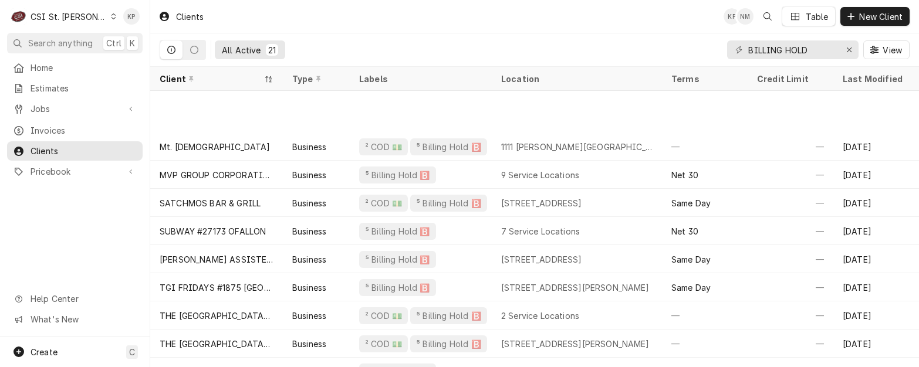
scroll to position [322, 0]
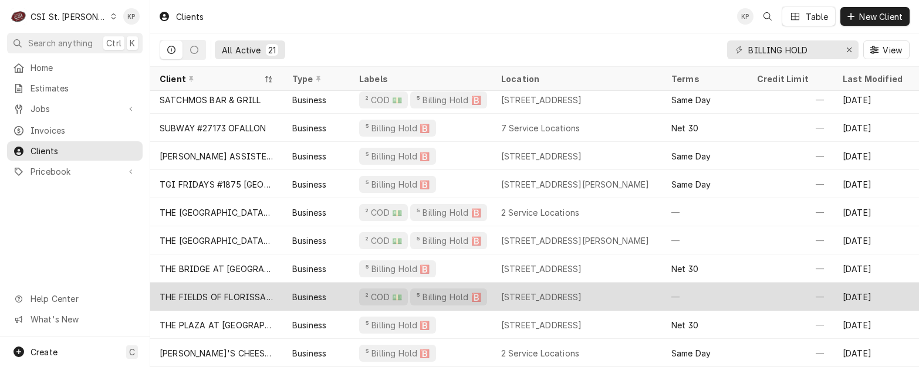
click at [219, 291] on div "THE FIELDS OF FLORISSANT RETIREMENT COMMUNITY" at bounding box center [217, 297] width 114 height 12
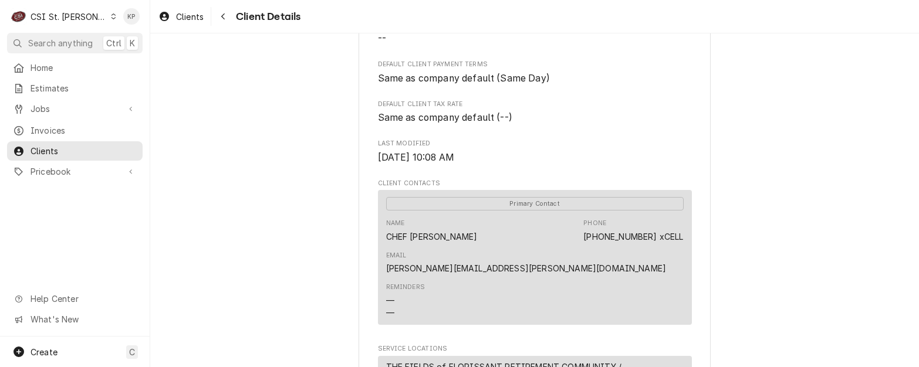
scroll to position [562, 0]
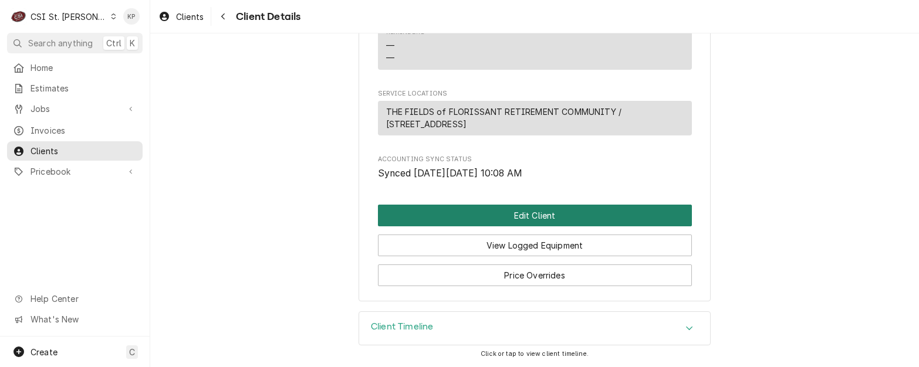
click at [450, 219] on button "Edit Client" at bounding box center [535, 216] width 314 height 22
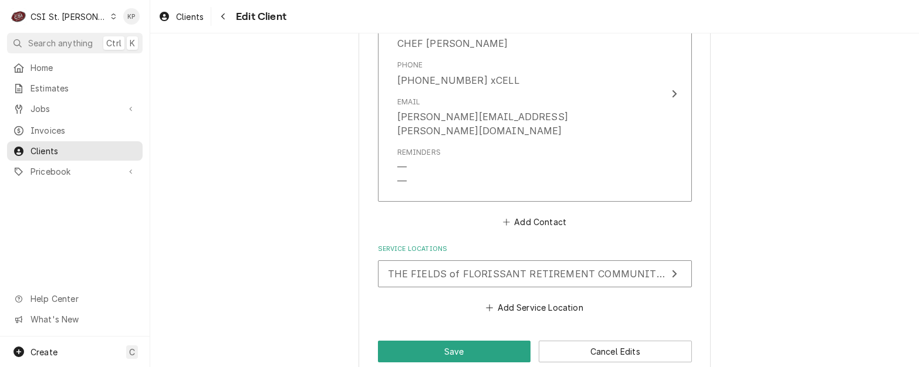
scroll to position [912, 0]
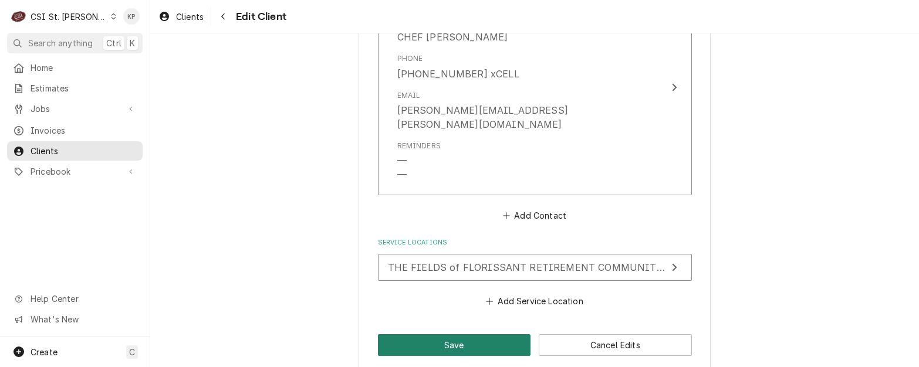
click at [454, 334] on button "Save" at bounding box center [454, 345] width 153 height 22
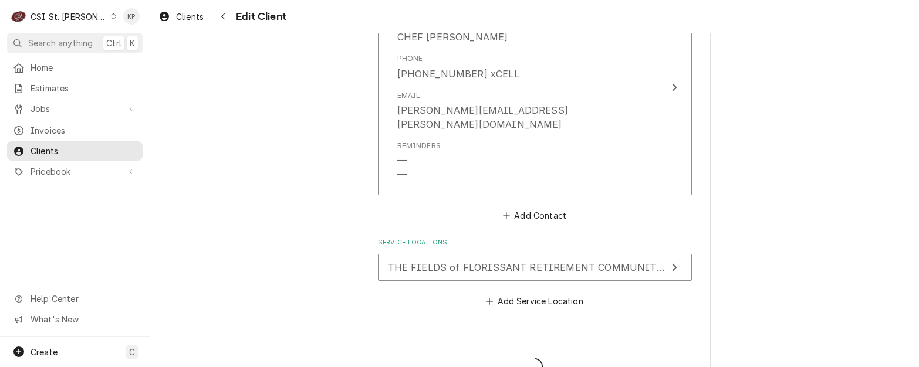
type textarea "x"
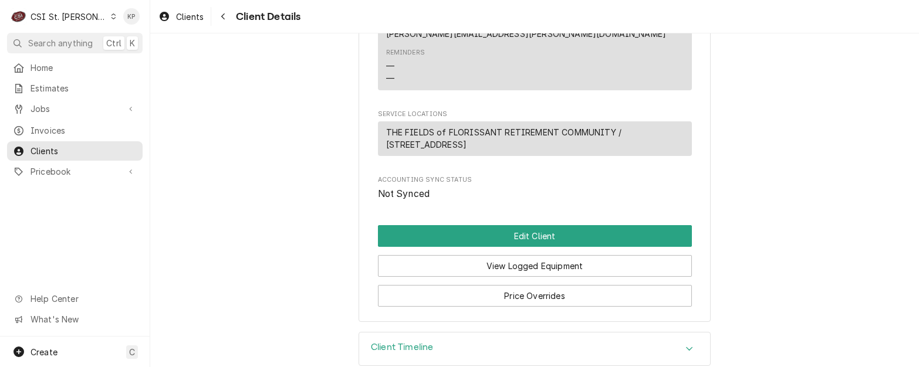
scroll to position [562, 0]
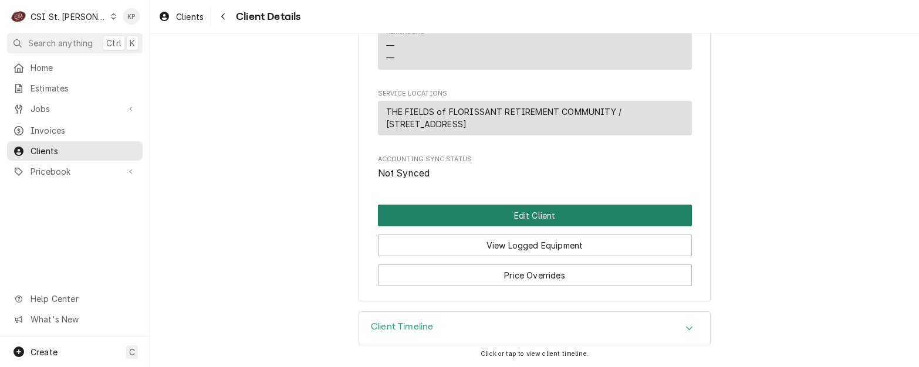
click at [526, 222] on button "Edit Client" at bounding box center [535, 216] width 314 height 22
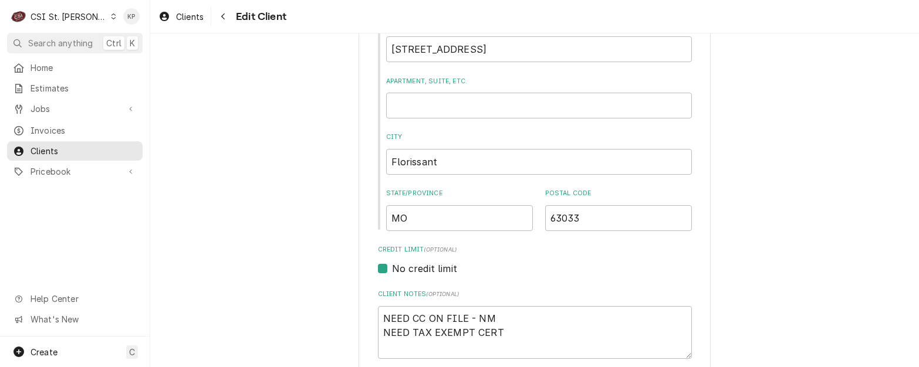
scroll to position [469, 0]
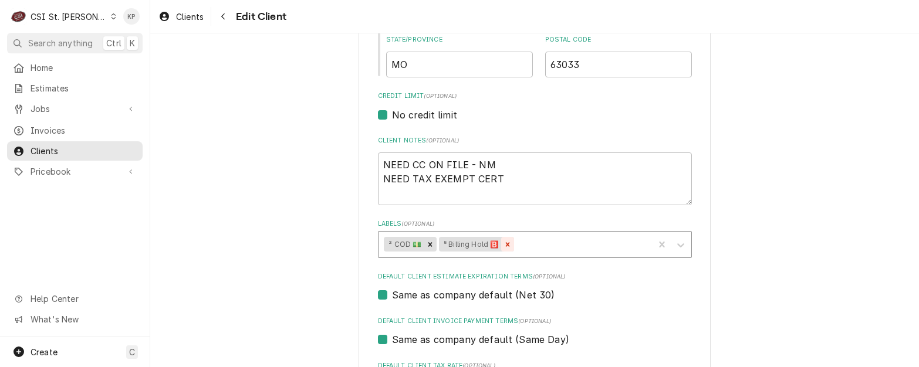
click at [506, 244] on icon "Remove ⁵ Billing Hold 🅱️" at bounding box center [508, 244] width 4 height 4
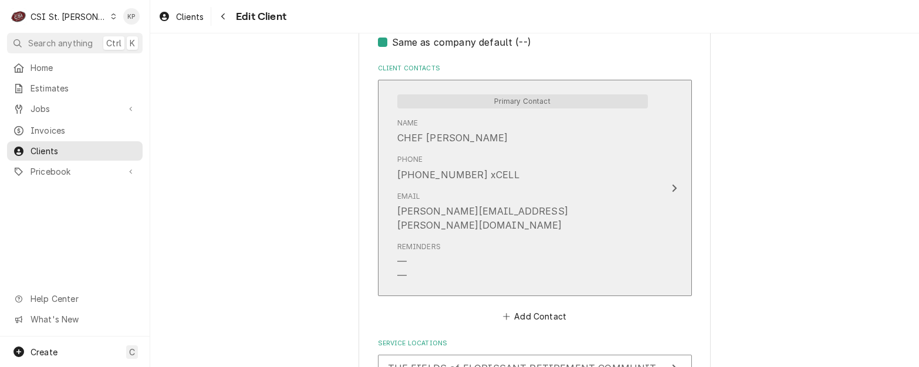
scroll to position [912, 0]
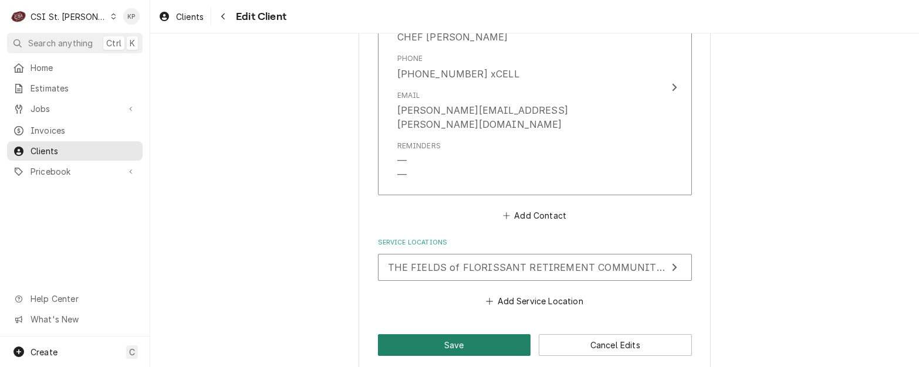
click at [447, 334] on button "Save" at bounding box center [454, 345] width 153 height 22
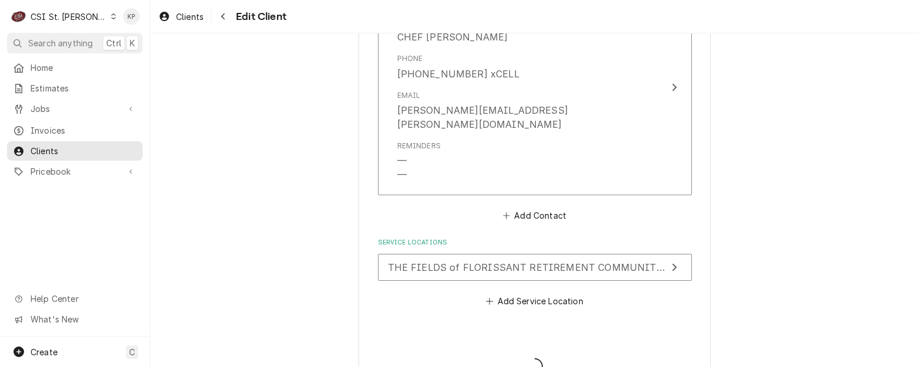
type textarea "x"
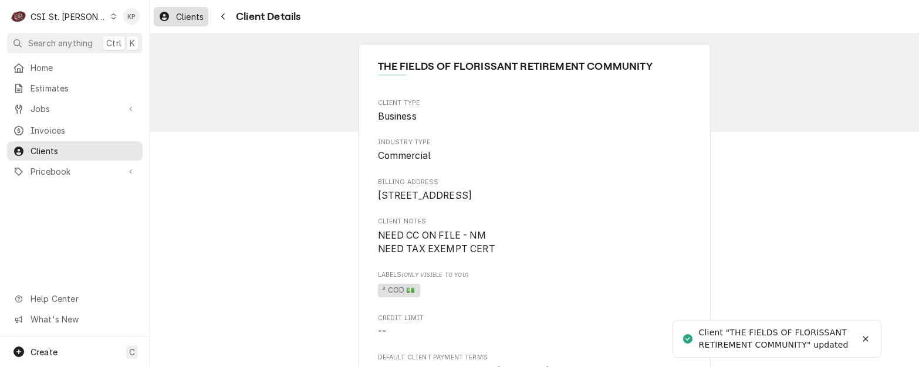
click at [191, 20] on span "Clients" at bounding box center [190, 17] width 28 height 12
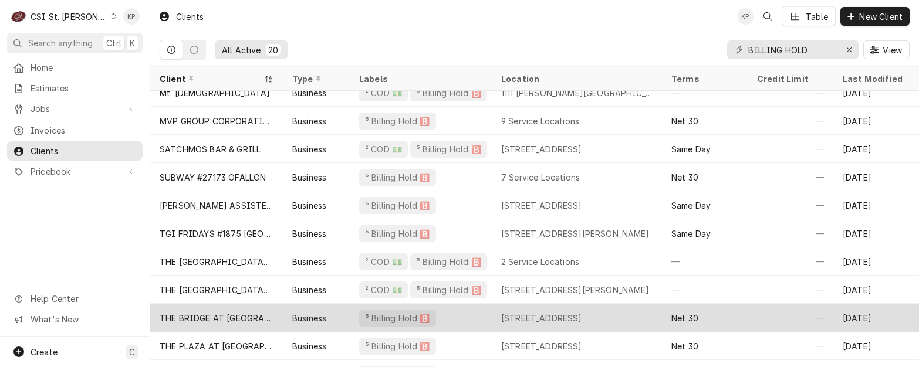
scroll to position [294, 0]
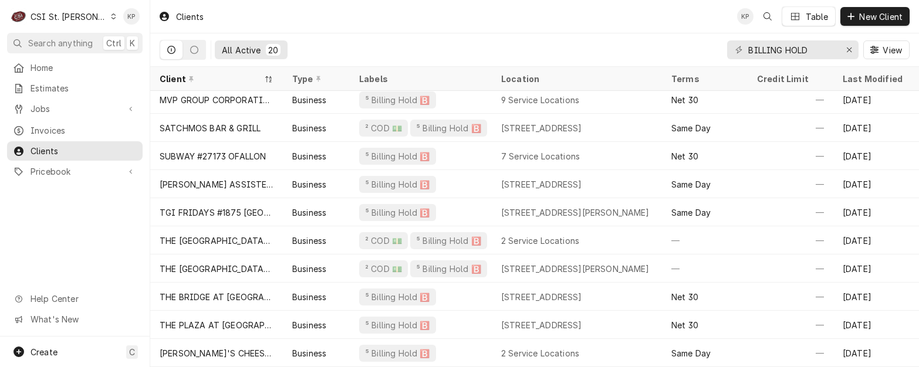
click at [111, 18] on icon "Dynamic Content Wrapper" at bounding box center [113, 16] width 5 height 6
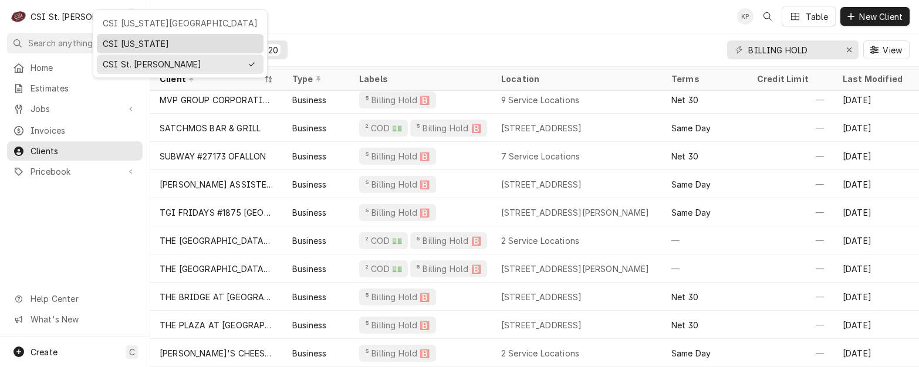
click at [109, 40] on div "CSI [US_STATE]" at bounding box center [180, 44] width 155 height 12
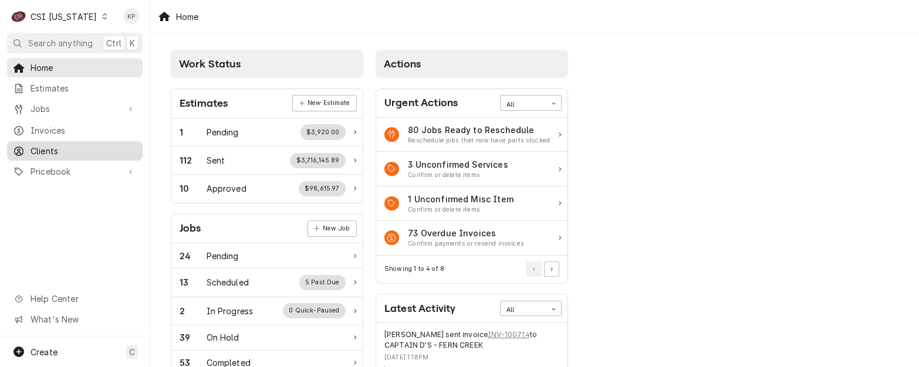
click at [40, 147] on span "Clients" at bounding box center [84, 151] width 106 height 12
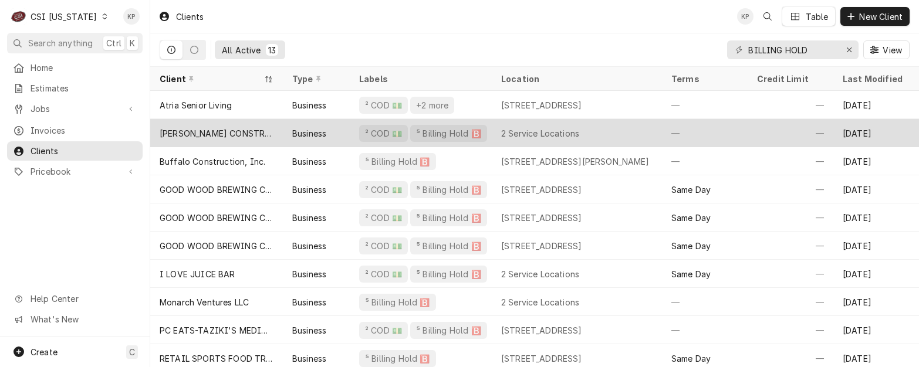
click at [256, 132] on div "[PERSON_NAME] CONSTRUCTION COMPANY" at bounding box center [217, 133] width 114 height 12
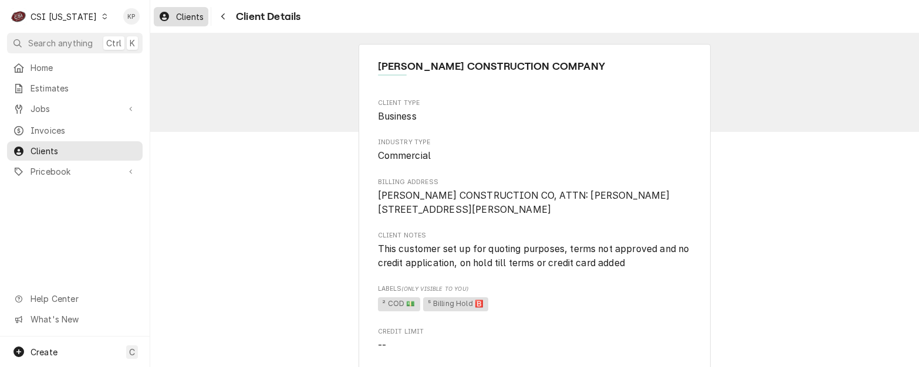
click at [197, 18] on span "Clients" at bounding box center [190, 17] width 28 height 12
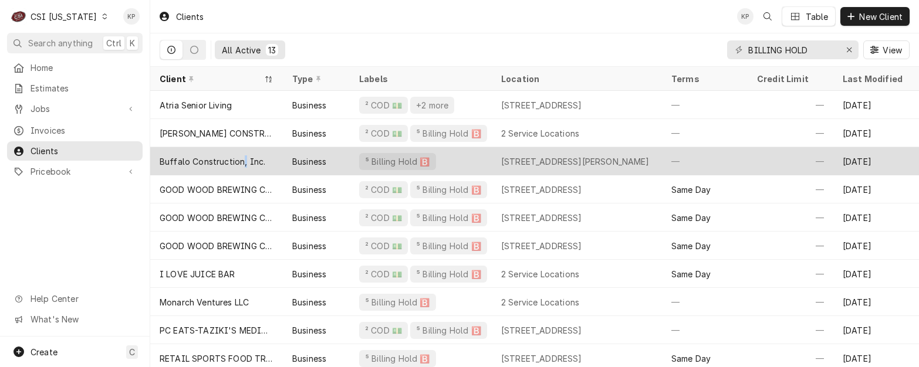
click at [242, 158] on div "Buffalo Construction, Inc." at bounding box center [213, 161] width 106 height 12
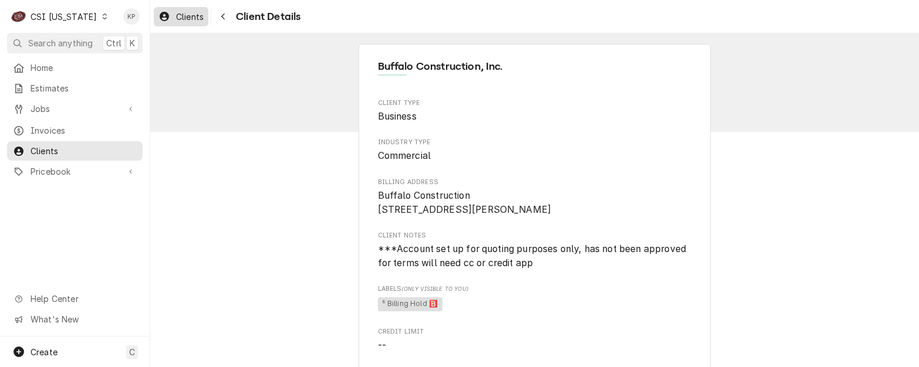
drag, startPoint x: 178, startPoint y: 13, endPoint x: 218, endPoint y: 19, distance: 40.2
click at [179, 13] on span "Clients" at bounding box center [190, 17] width 28 height 12
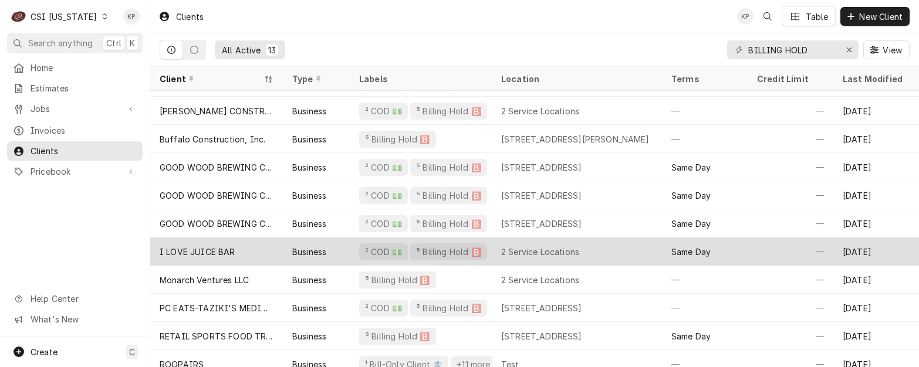
scroll to position [10, 0]
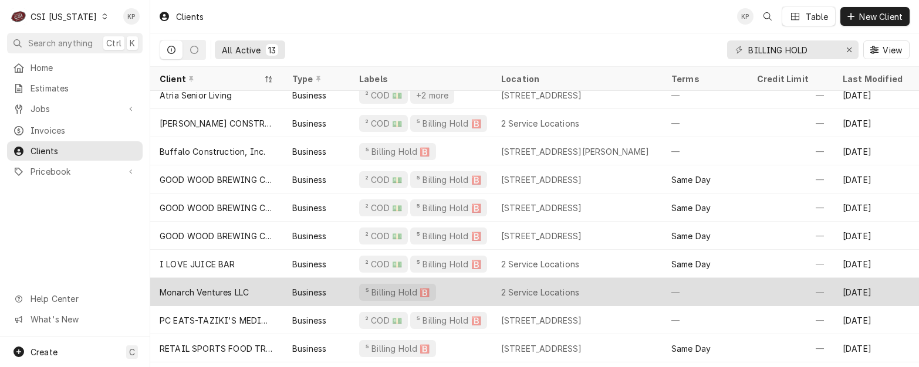
click at [215, 288] on div "Monarch Ventures LLC" at bounding box center [204, 292] width 89 height 12
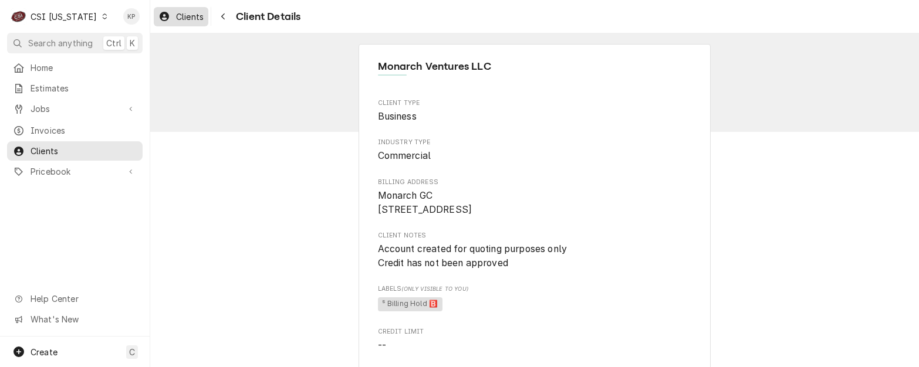
click at [178, 18] on span "Clients" at bounding box center [190, 17] width 28 height 12
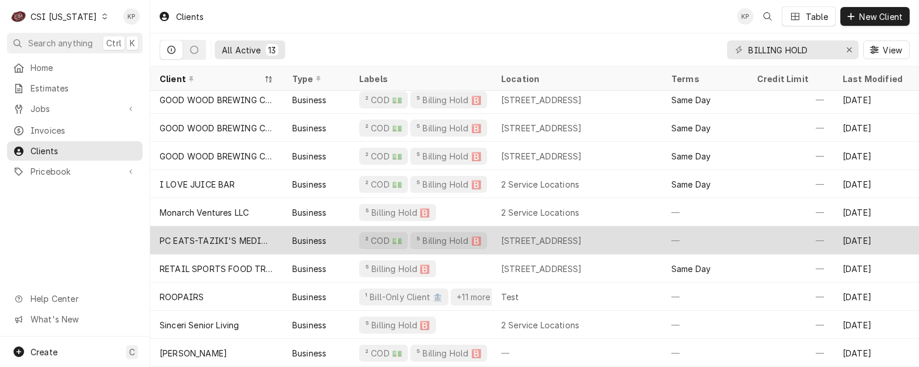
scroll to position [97, 0]
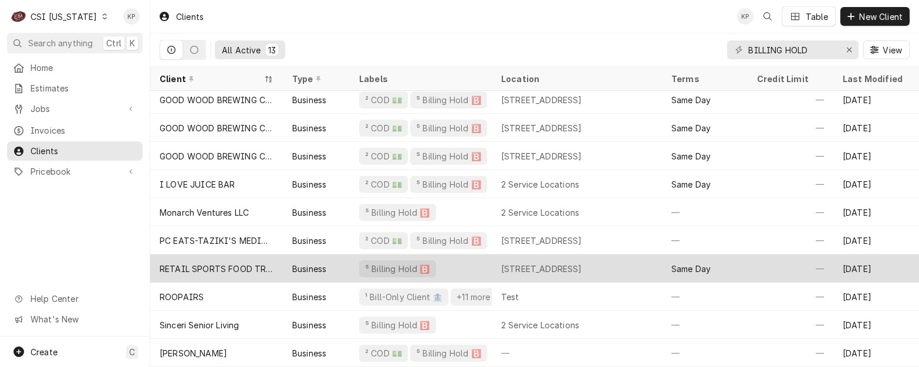
click at [232, 255] on div "RETAIL SPORTS FOOD TRUCK" at bounding box center [216, 269] width 133 height 28
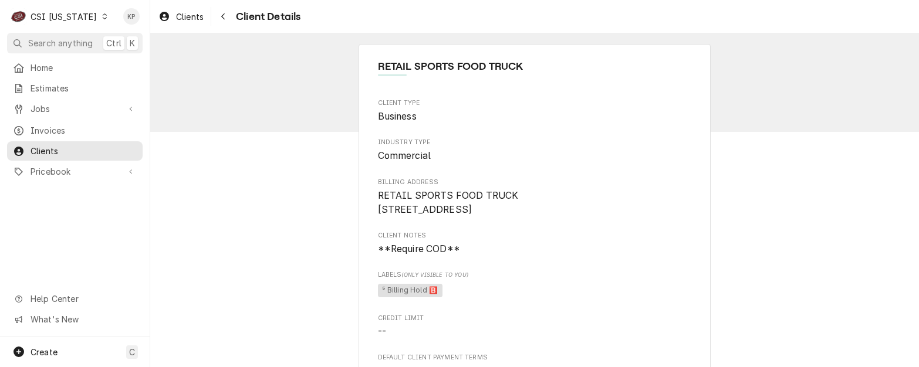
click at [553, 300] on span "⁵ Billing Hold 🅱️" at bounding box center [535, 291] width 314 height 18
click at [181, 16] on span "Clients" at bounding box center [190, 17] width 28 height 12
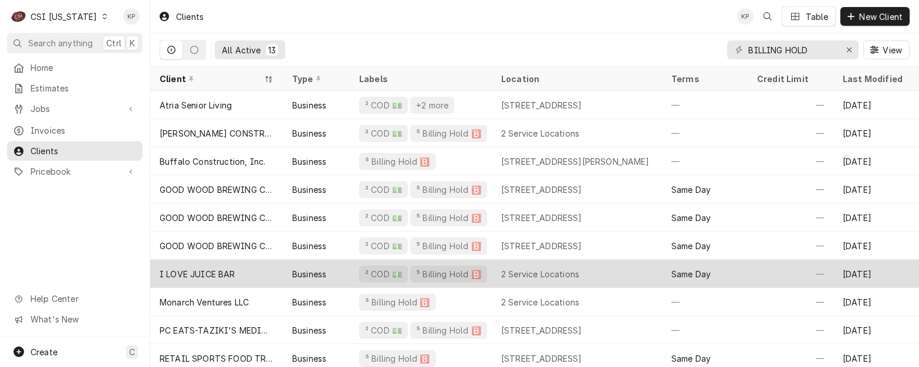
scroll to position [97, 0]
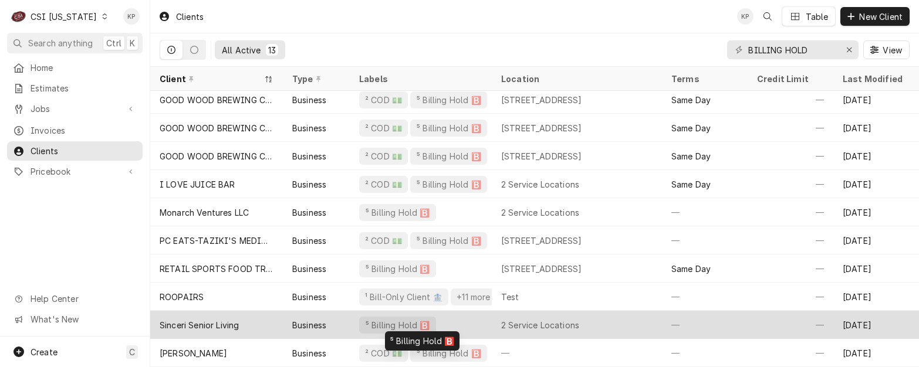
click at [374, 319] on div "⁵ Billing Hold 🅱️" at bounding box center [397, 325] width 67 height 12
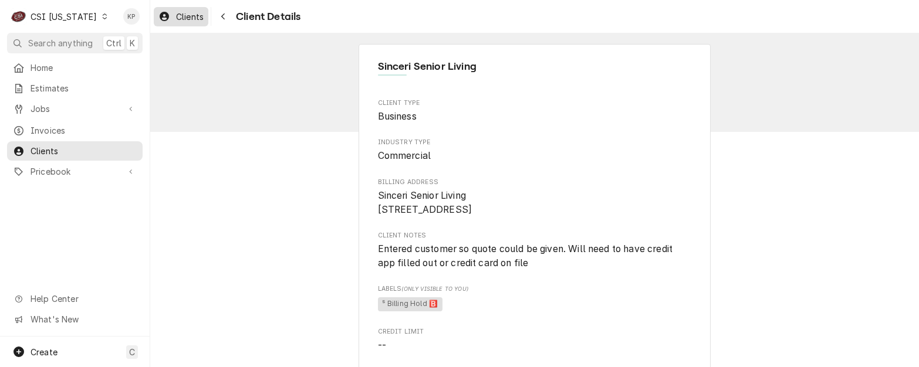
click at [192, 14] on span "Clients" at bounding box center [190, 17] width 28 height 12
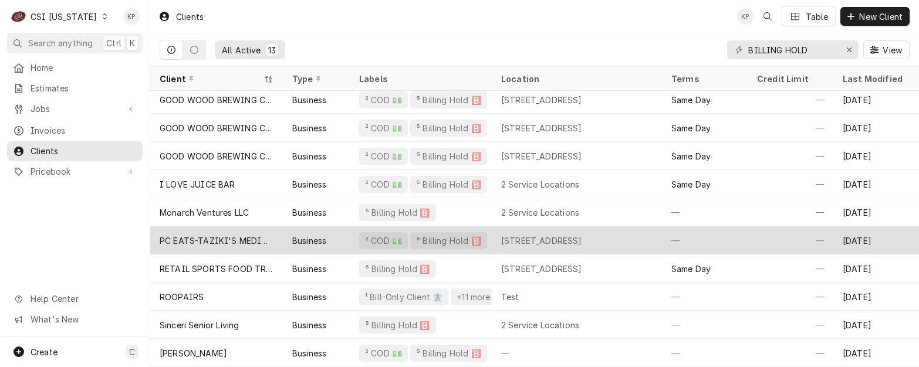
scroll to position [97, 0]
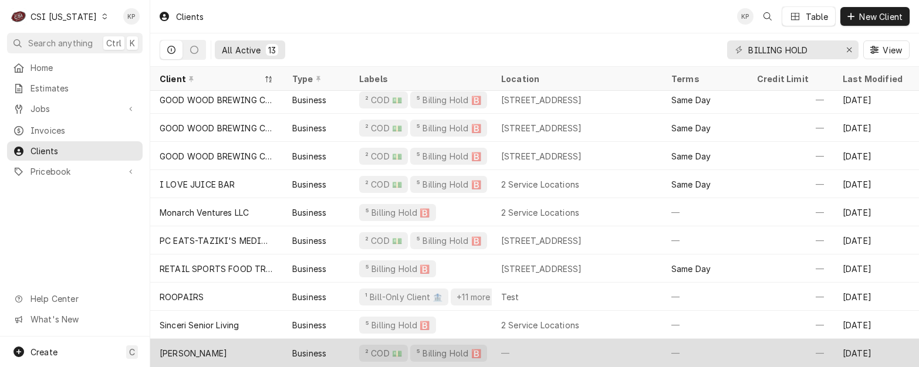
click at [196, 347] on div "[PERSON_NAME]" at bounding box center [193, 353] width 67 height 12
